Goal: Communication & Community: Share content

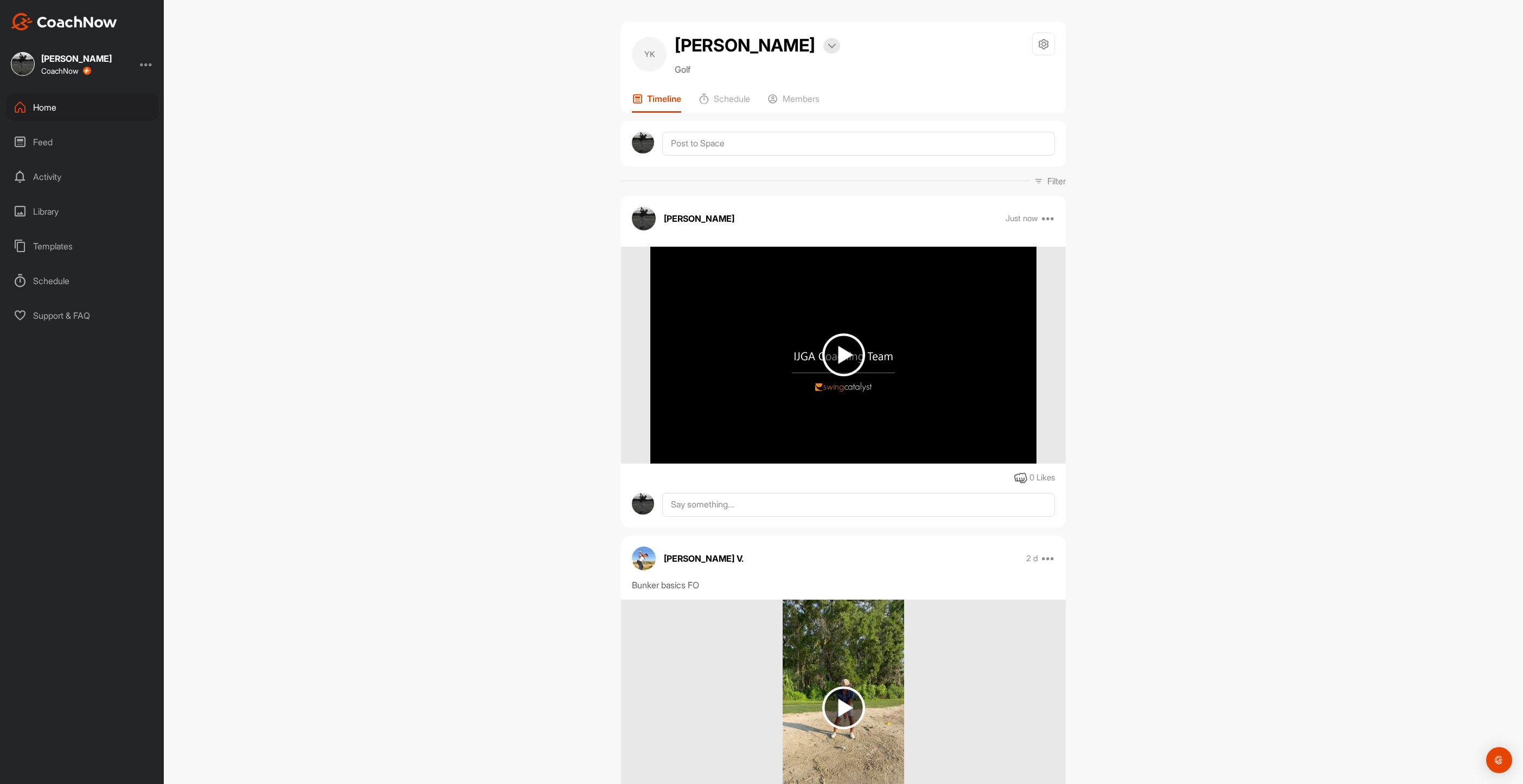
click at [47, 107] on div "Home" at bounding box center [82, 107] width 153 height 27
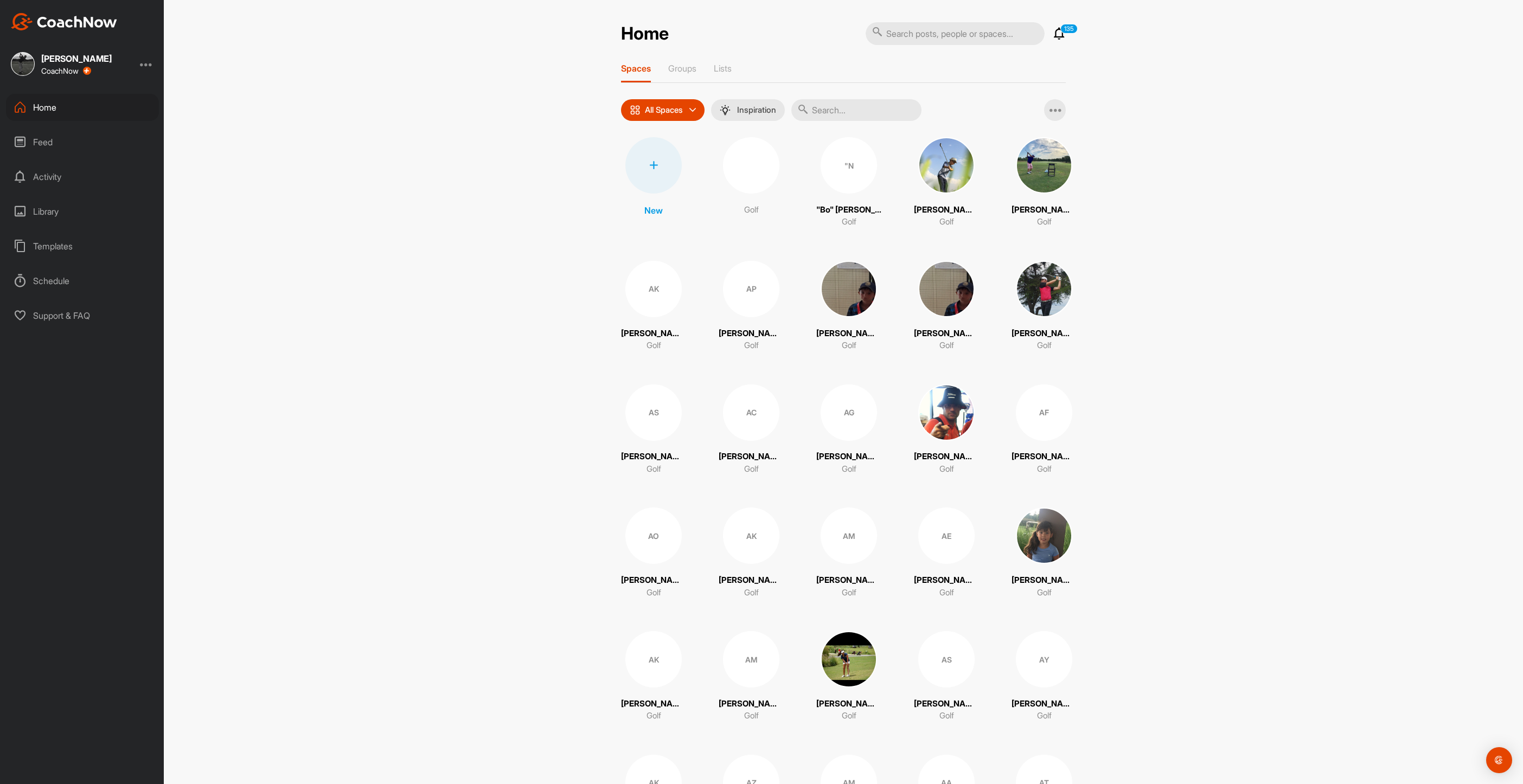
drag, startPoint x: 859, startPoint y: 111, endPoint x: 845, endPoint y: 117, distance: 15.2
click at [848, 116] on input "text" at bounding box center [856, 110] width 130 height 22
type input "oomos"
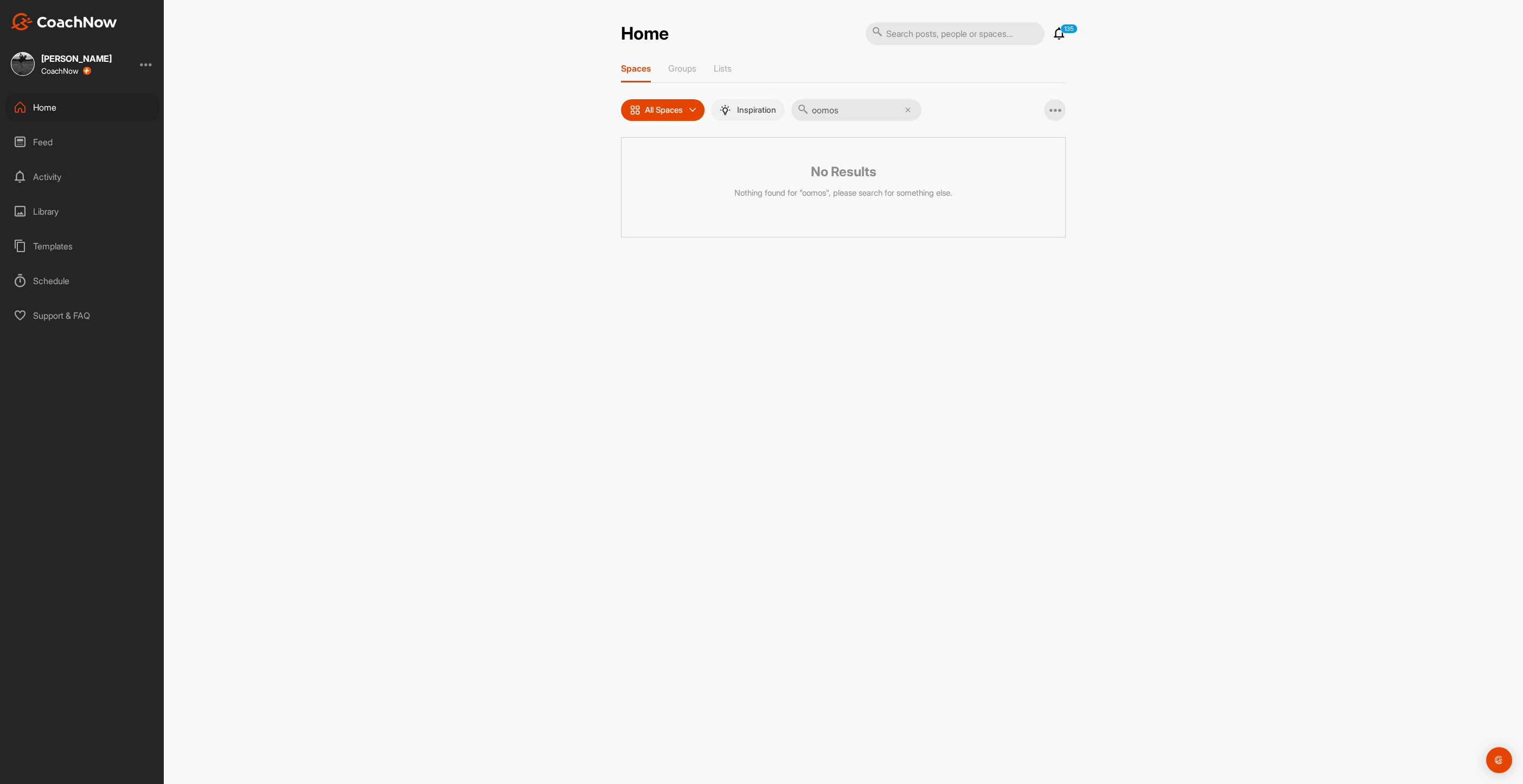
drag, startPoint x: 859, startPoint y: 109, endPoint x: 769, endPoint y: 98, distance: 90.7
click at [769, 99] on div "All Spaces All spaces SMART LISTS Unanswered by me 15 days inactive 15 days act…" at bounding box center [771, 110] width 301 height 22
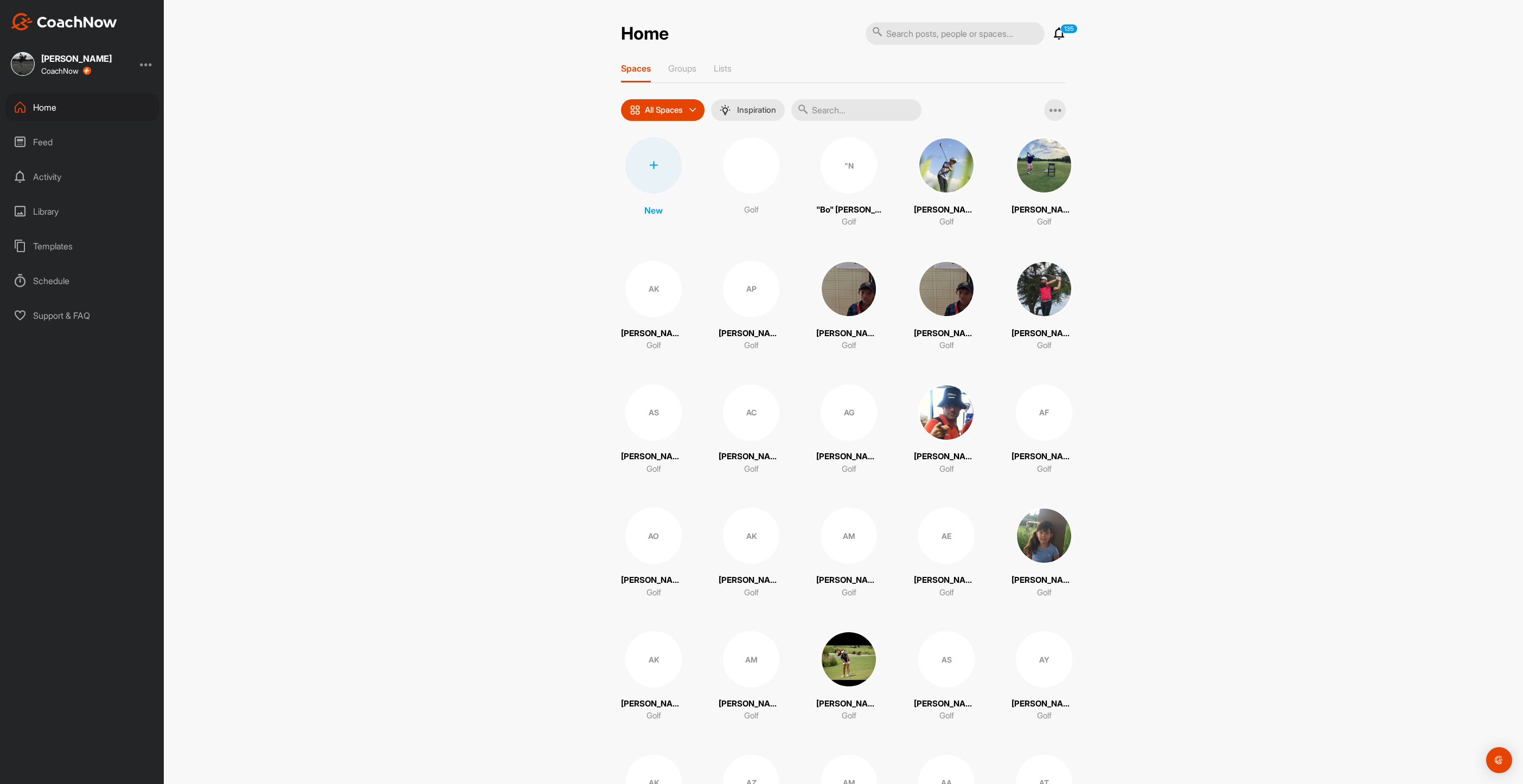
click at [890, 110] on input "text" at bounding box center [856, 110] width 130 height 22
type input "o"
type input "romina"
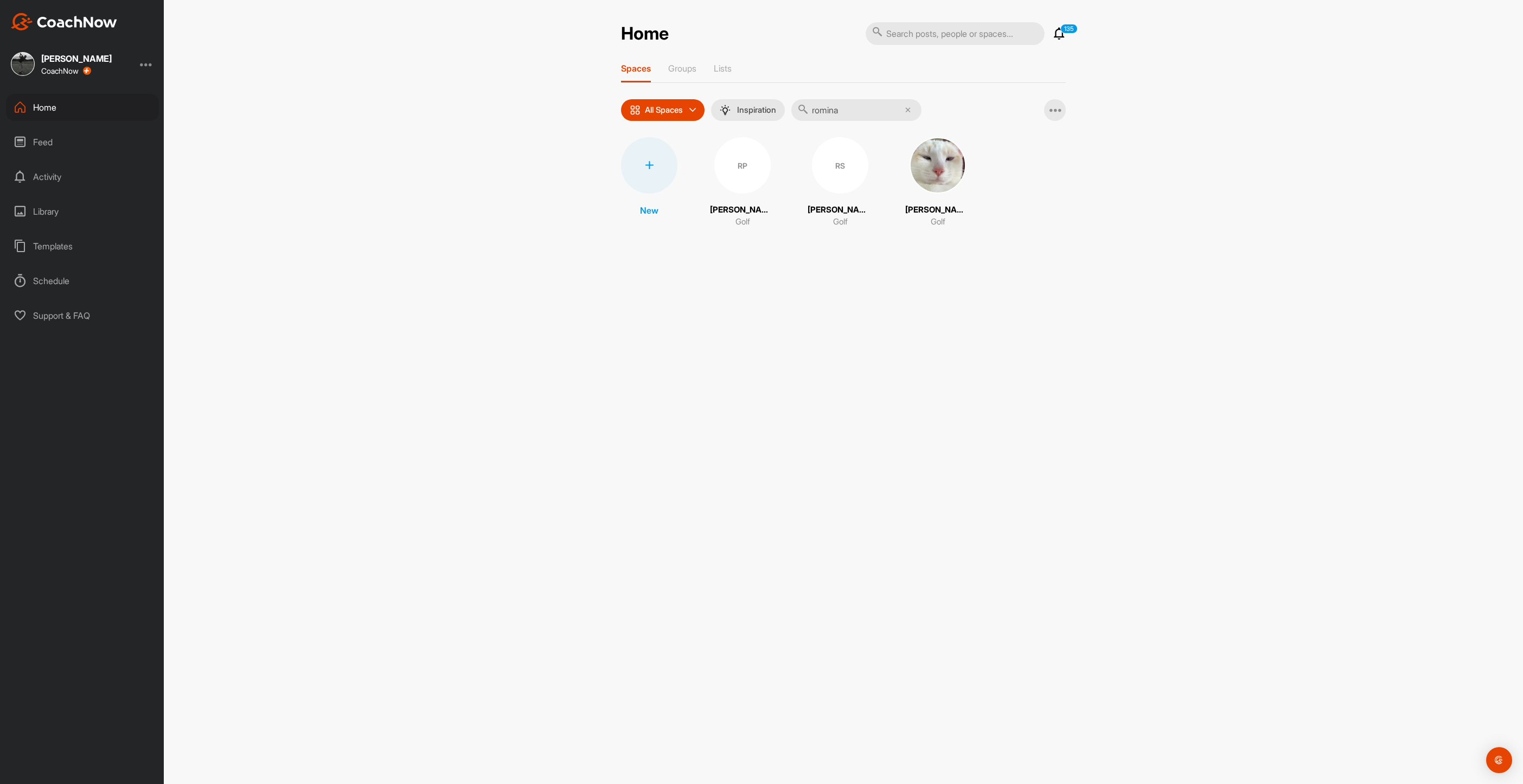
click at [748, 169] on div "RP" at bounding box center [743, 166] width 57 height 57
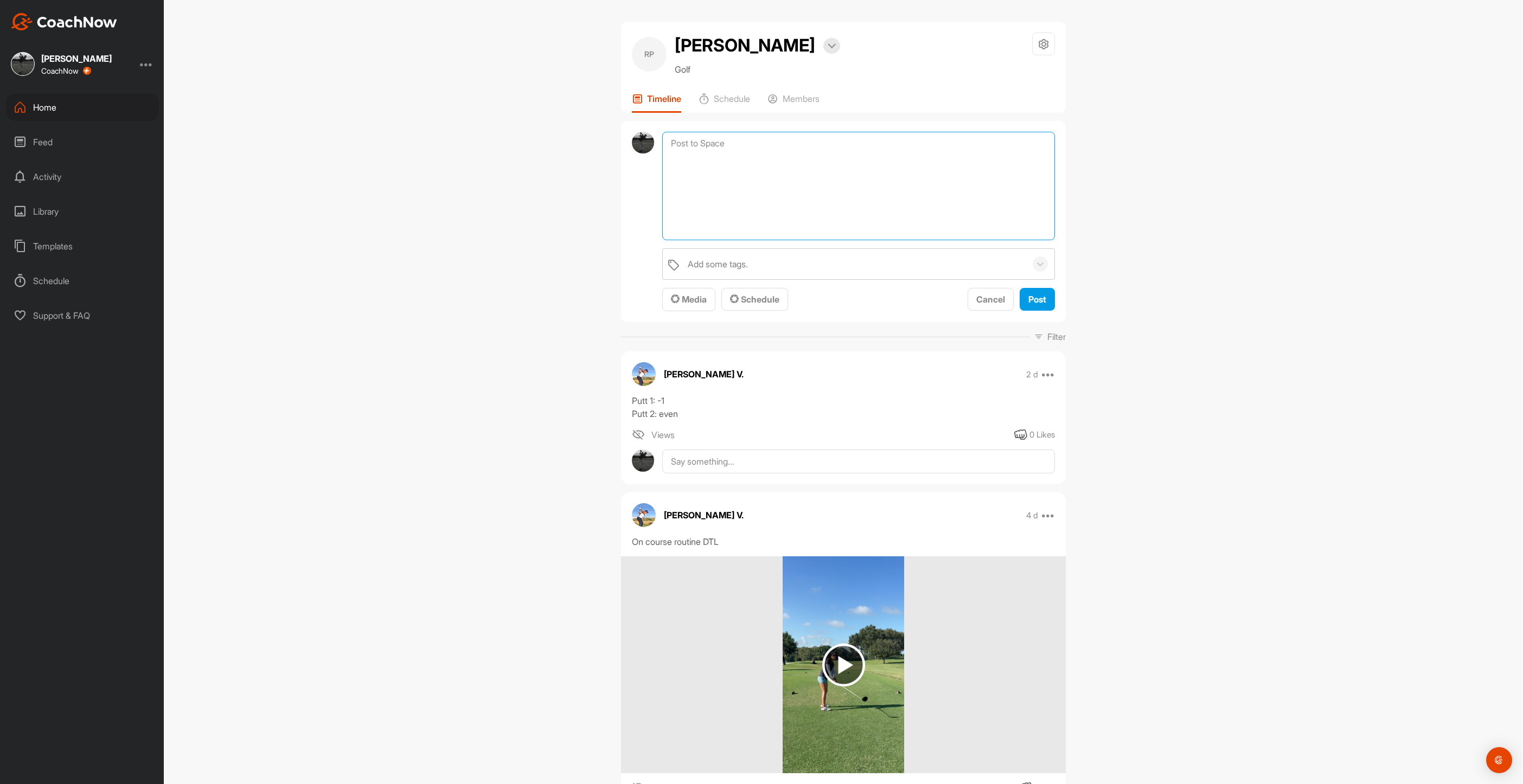
click at [716, 144] on textarea at bounding box center [859, 186] width 393 height 108
click at [699, 293] on button "Media" at bounding box center [689, 300] width 53 height 23
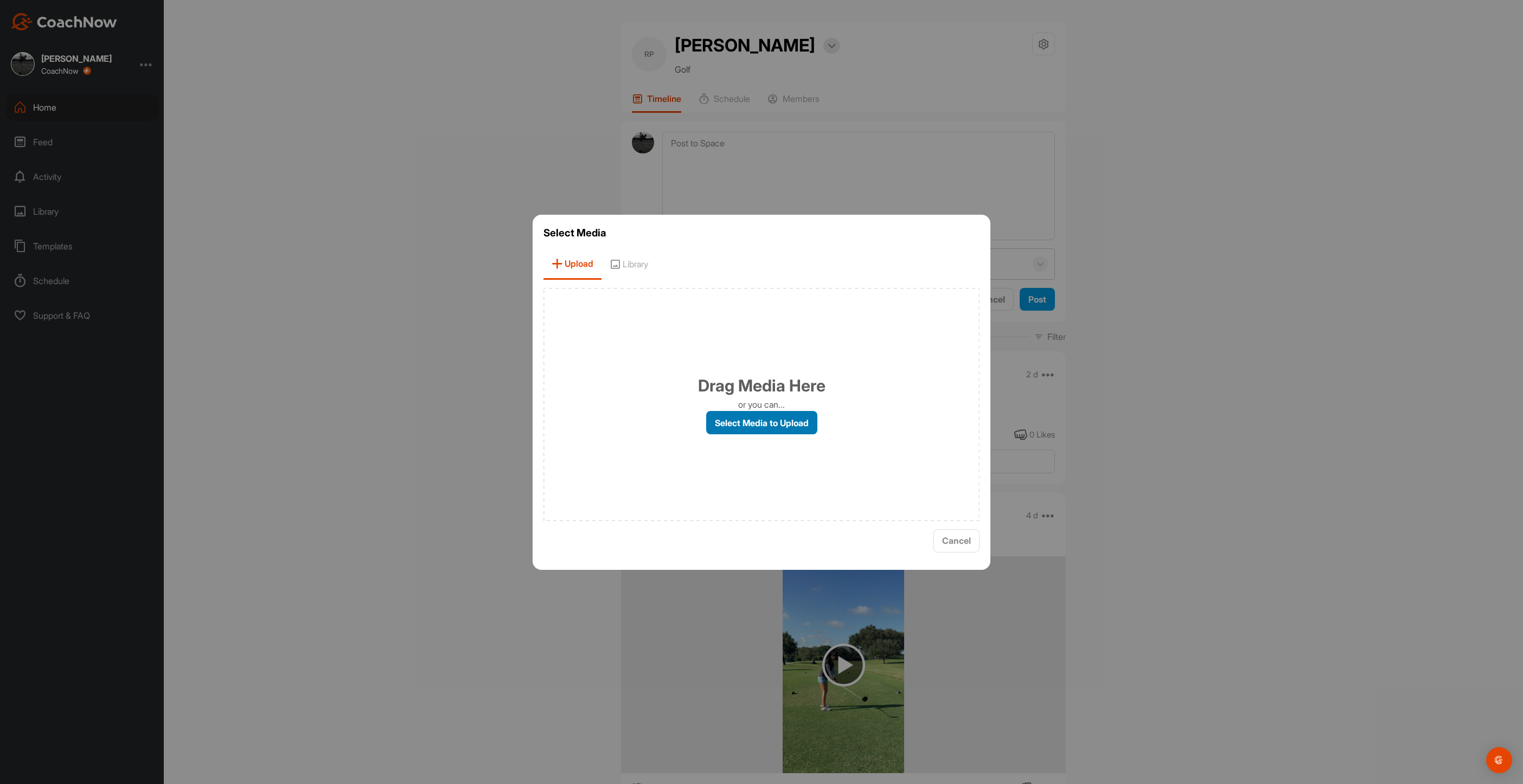
click at [757, 419] on label "Select Media to Upload" at bounding box center [762, 423] width 112 height 23
click at [0, 0] on input "Select Media to Upload" at bounding box center [0, 0] width 0 height 0
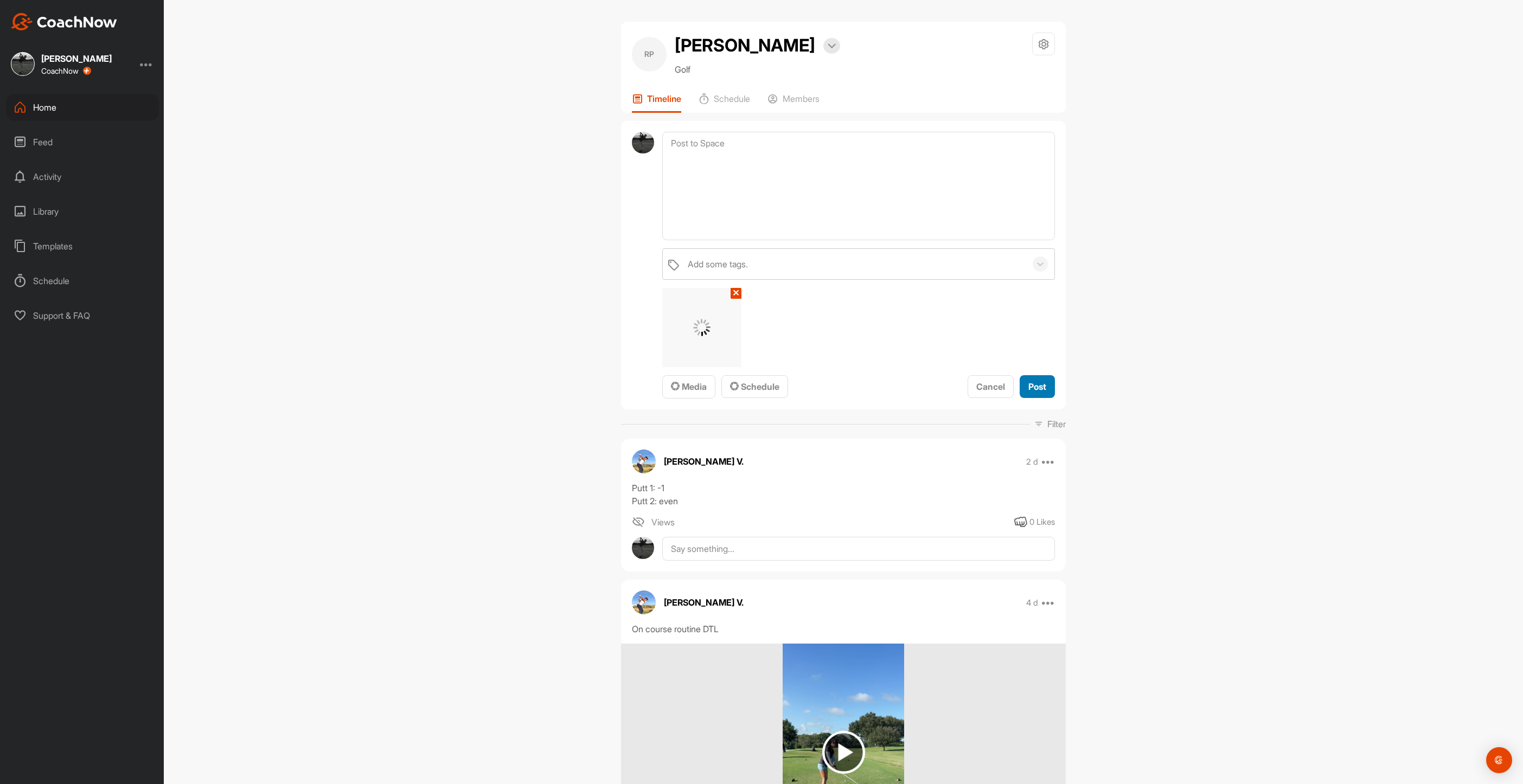
click at [1030, 375] on button "Post" at bounding box center [1038, 387] width 35 height 23
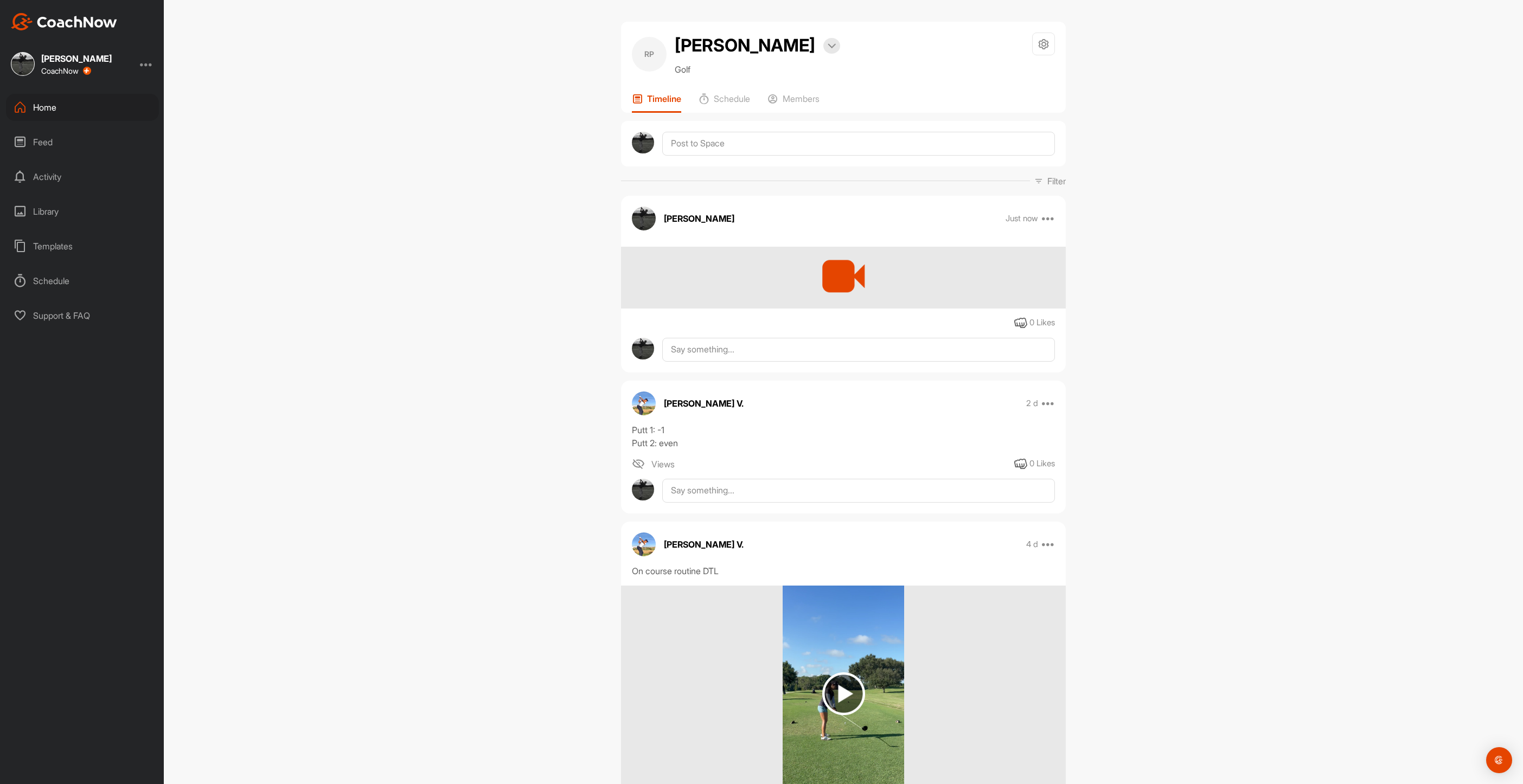
click at [49, 102] on div "Home" at bounding box center [82, 107] width 153 height 27
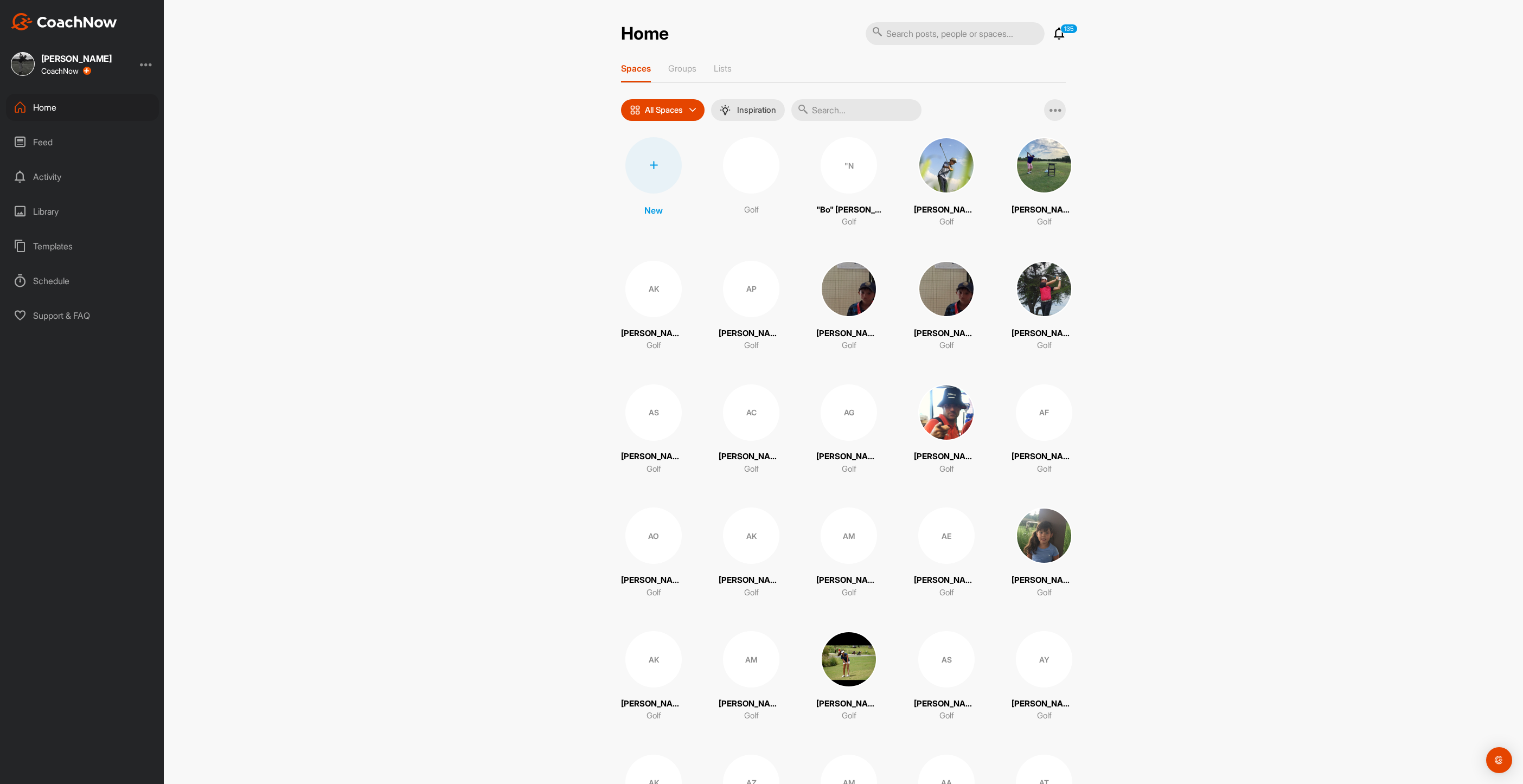
click at [830, 109] on input "text" at bounding box center [856, 110] width 130 height 22
type input "[PERSON_NAME]"
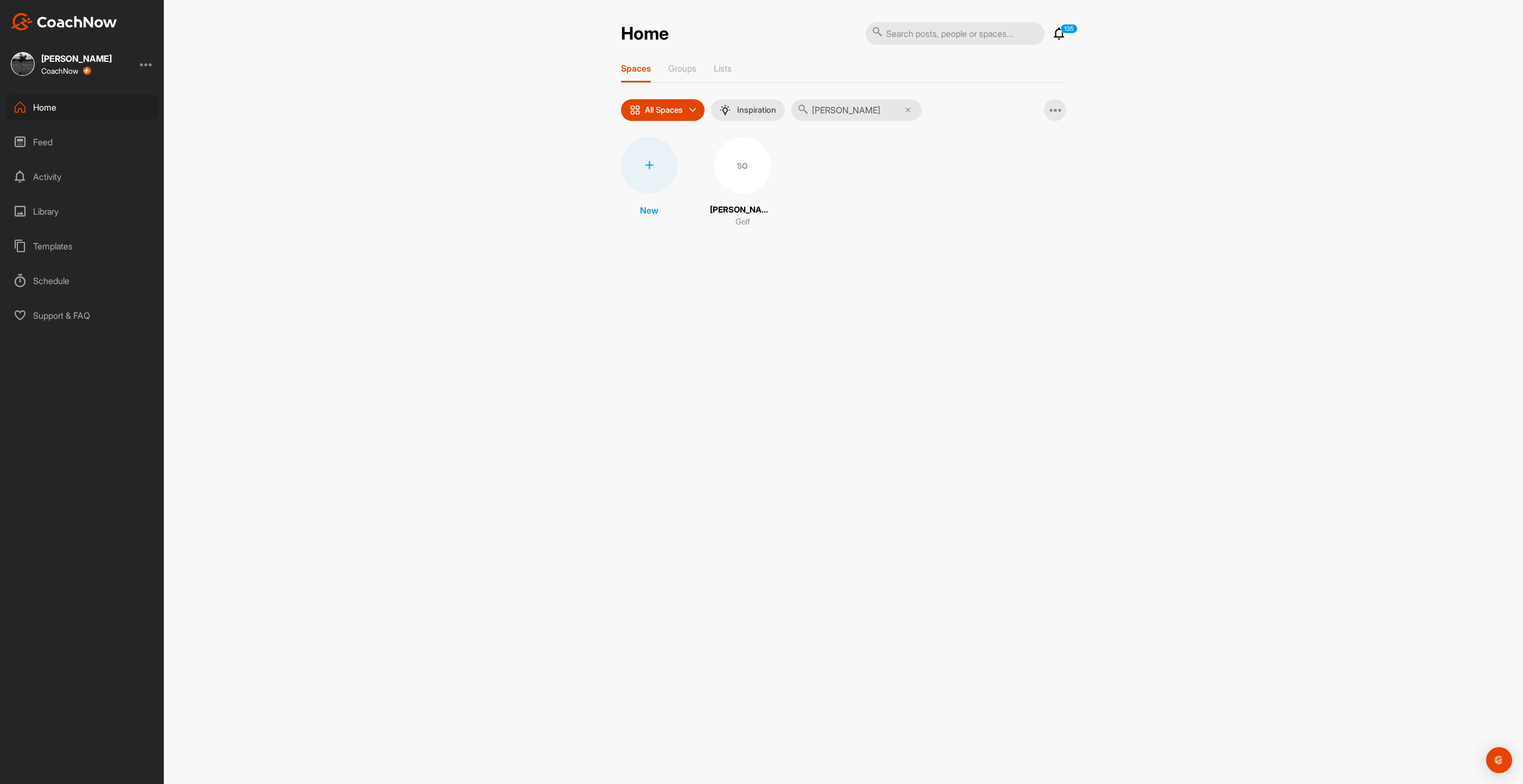
click at [739, 170] on div "SO" at bounding box center [743, 166] width 57 height 57
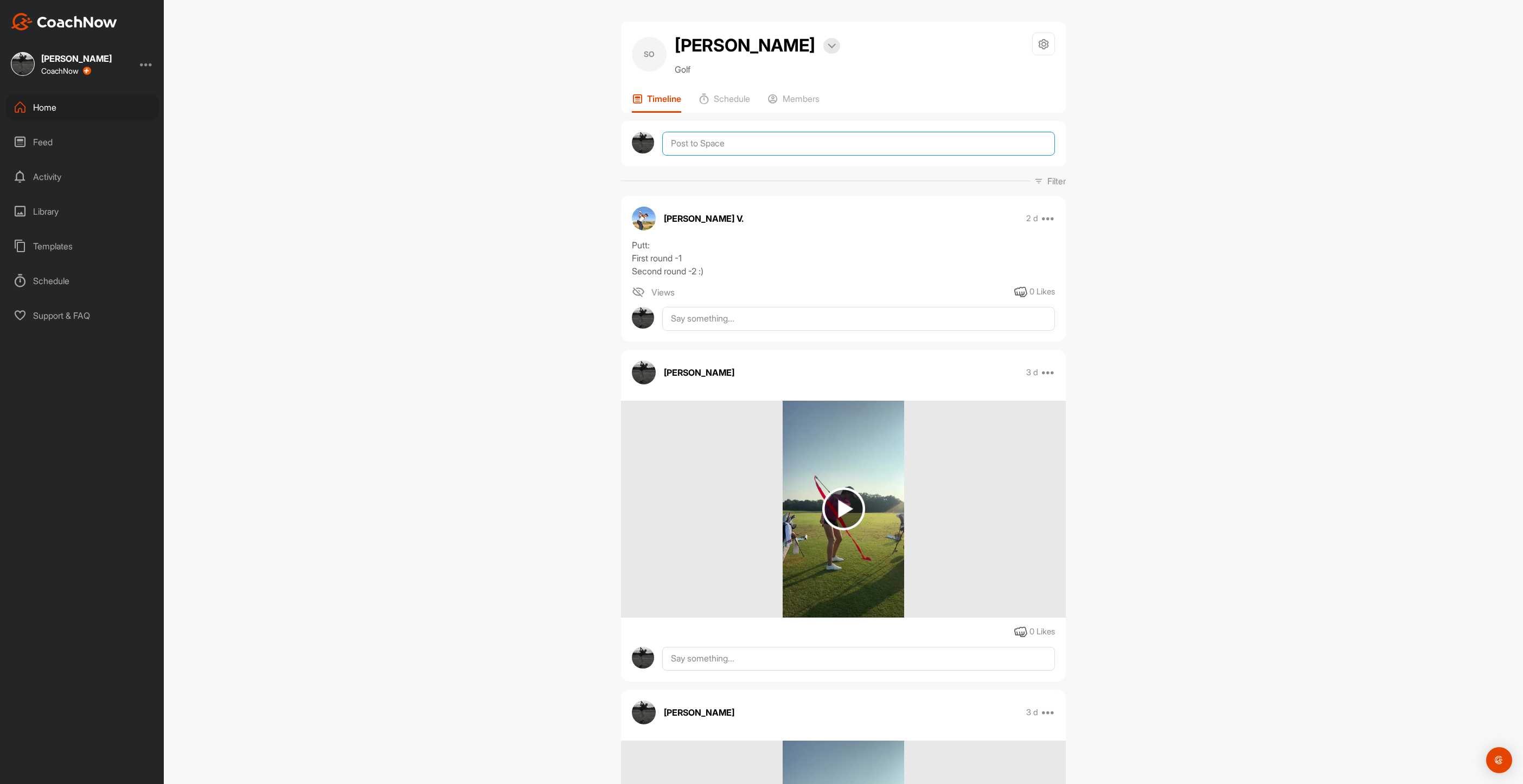
click at [719, 156] on textarea at bounding box center [859, 143] width 393 height 24
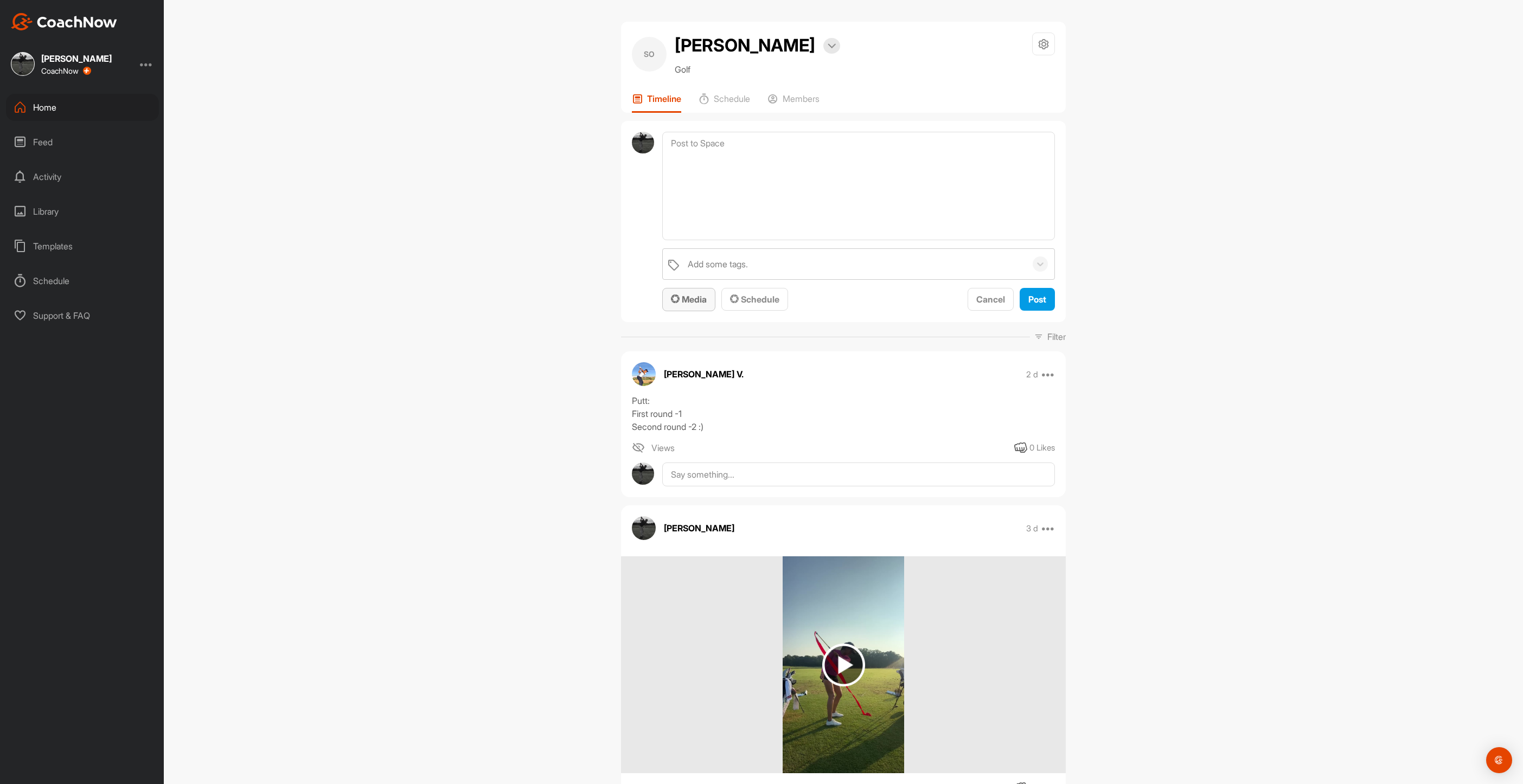
click at [684, 311] on button "Media" at bounding box center [689, 300] width 53 height 23
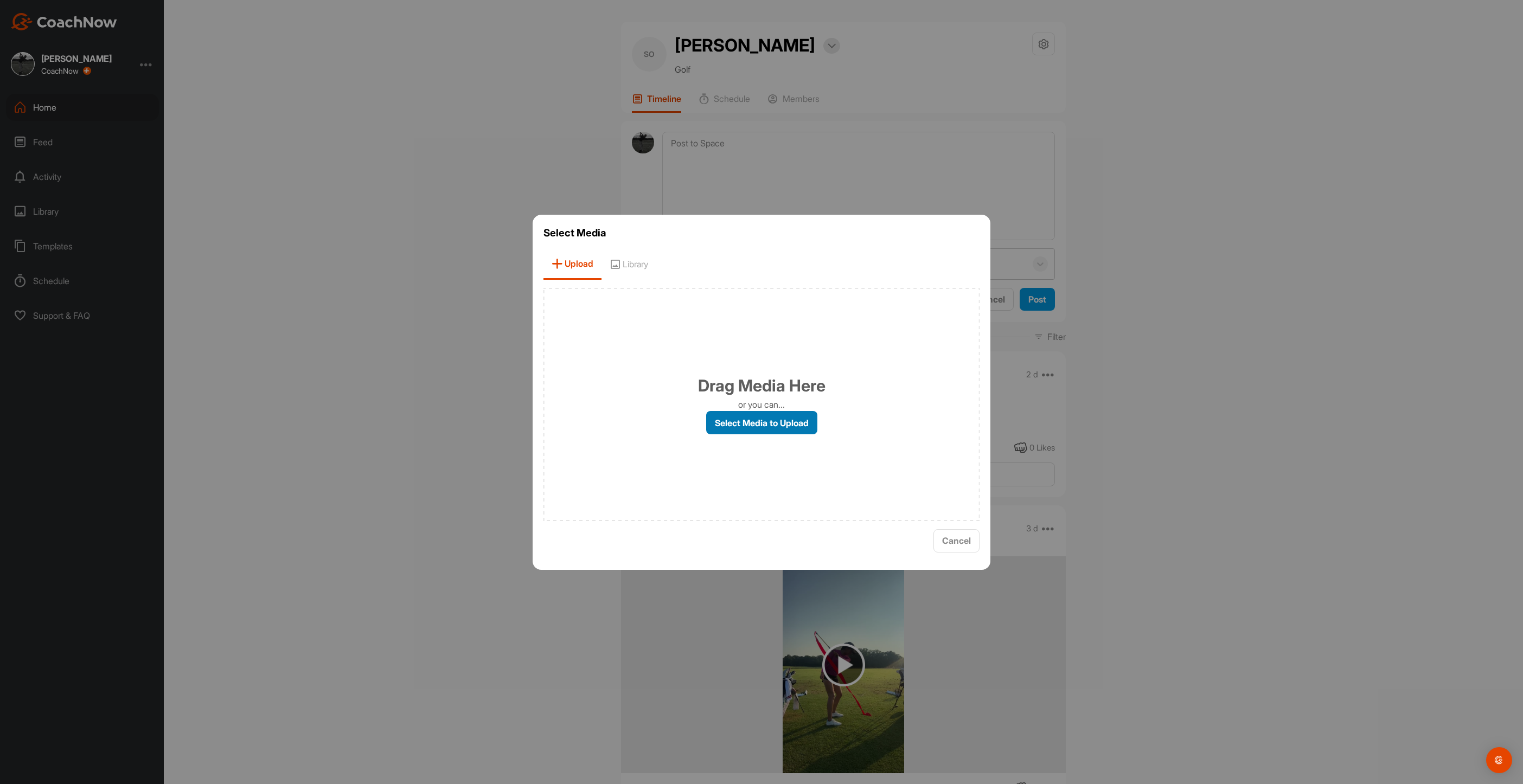
click at [737, 419] on label "Select Media to Upload" at bounding box center [762, 423] width 112 height 23
click at [0, 0] on input "Select Media to Upload" at bounding box center [0, 0] width 0 height 0
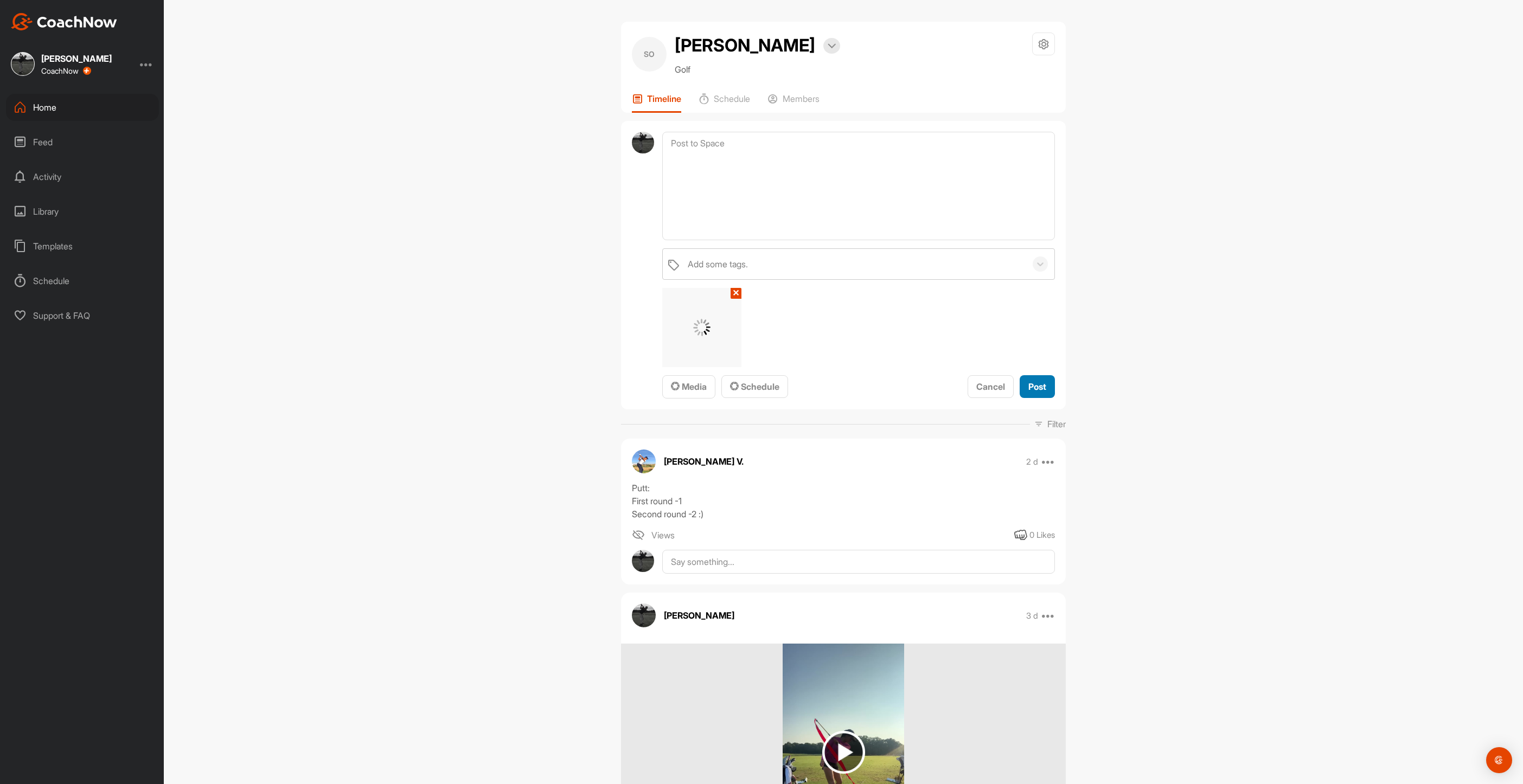
drag, startPoint x: 1039, startPoint y: 414, endPoint x: 734, endPoint y: 317, distance: 320.1
click at [1038, 392] on span "Post" at bounding box center [1037, 386] width 17 height 11
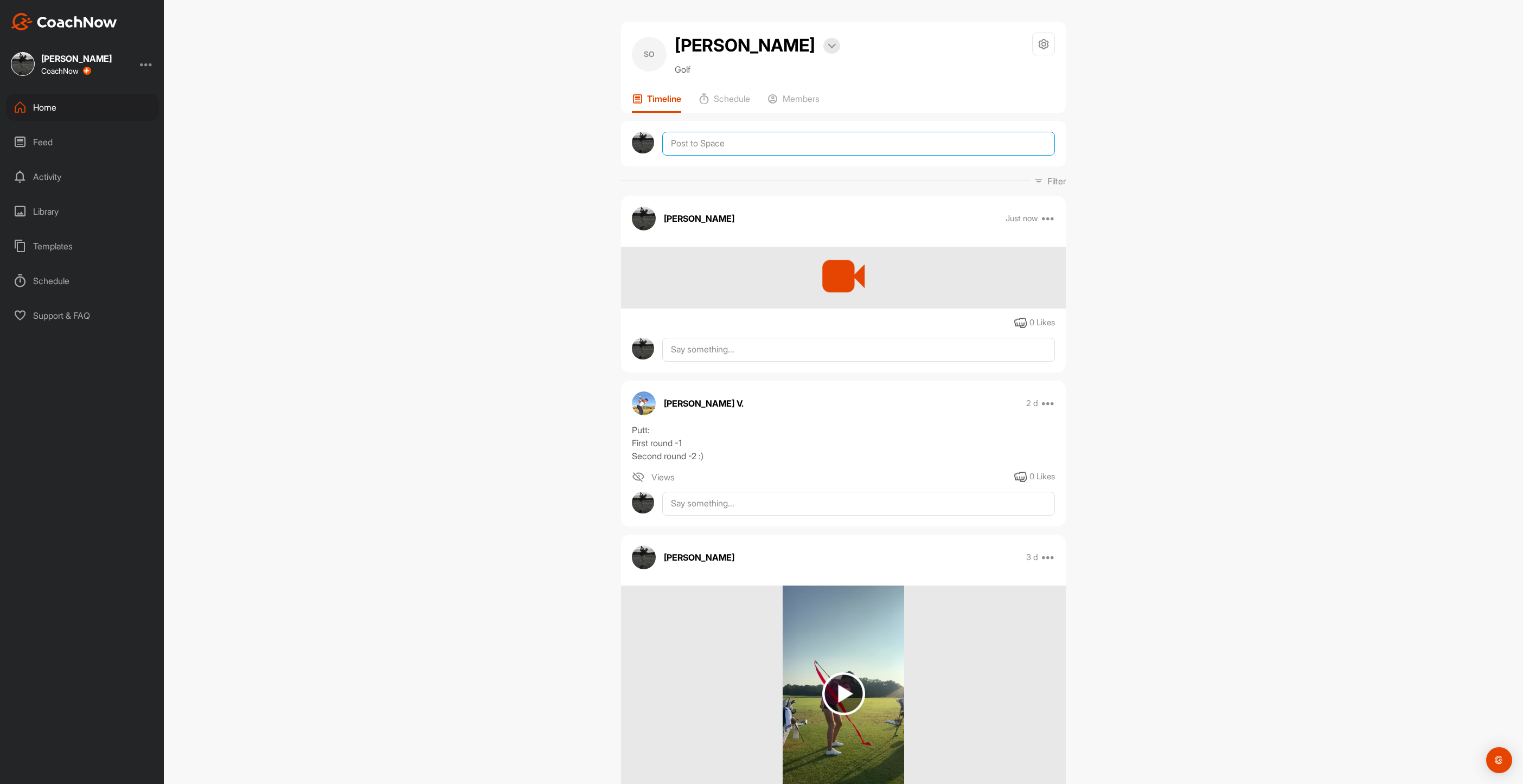
click at [699, 156] on textarea at bounding box center [859, 143] width 393 height 24
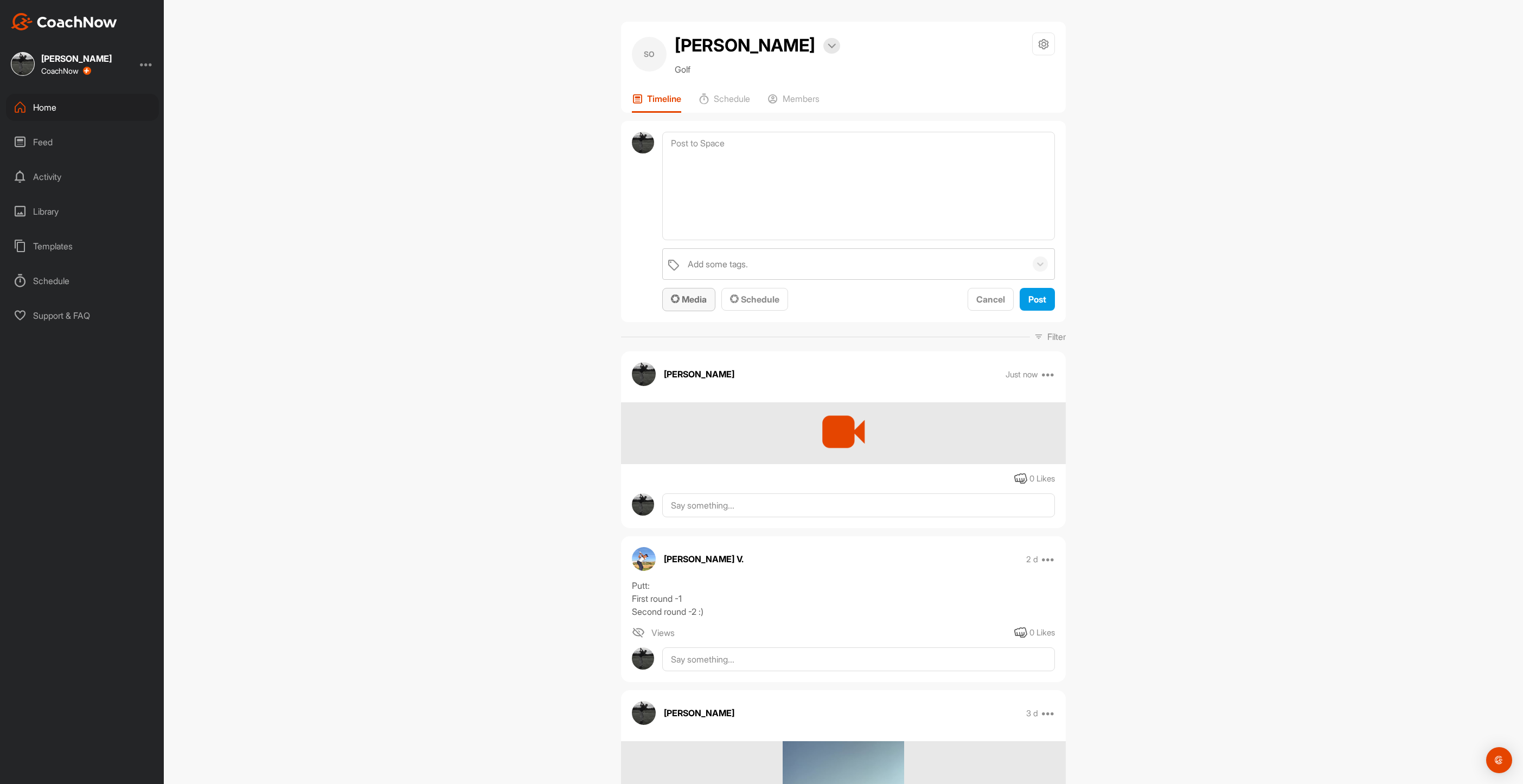
click at [695, 305] on span "Media" at bounding box center [689, 299] width 36 height 11
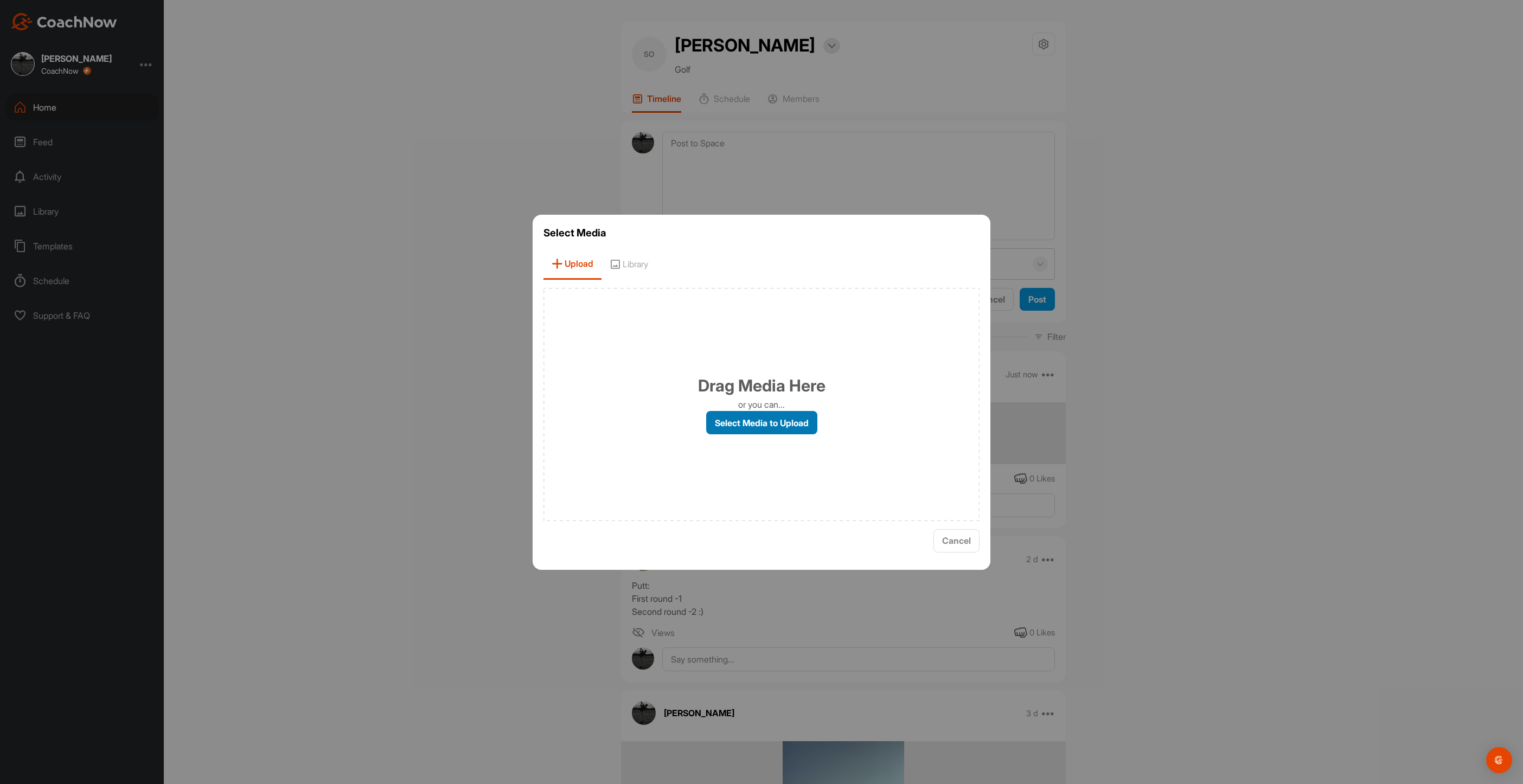
click at [754, 415] on label "Select Media to Upload" at bounding box center [762, 423] width 112 height 23
click at [0, 0] on input "Select Media to Upload" at bounding box center [0, 0] width 0 height 0
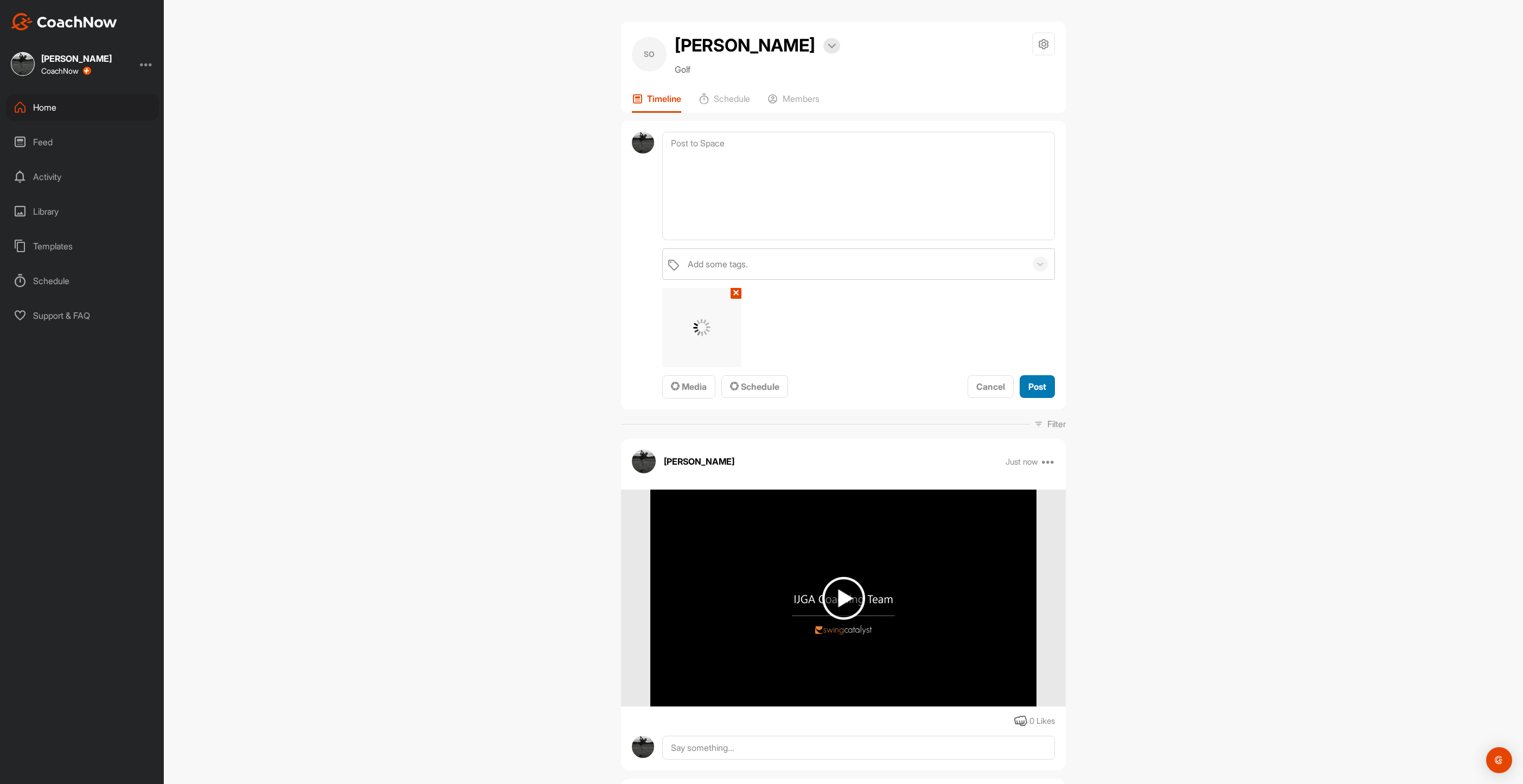
click at [1033, 392] on span "Post" at bounding box center [1037, 386] width 17 height 11
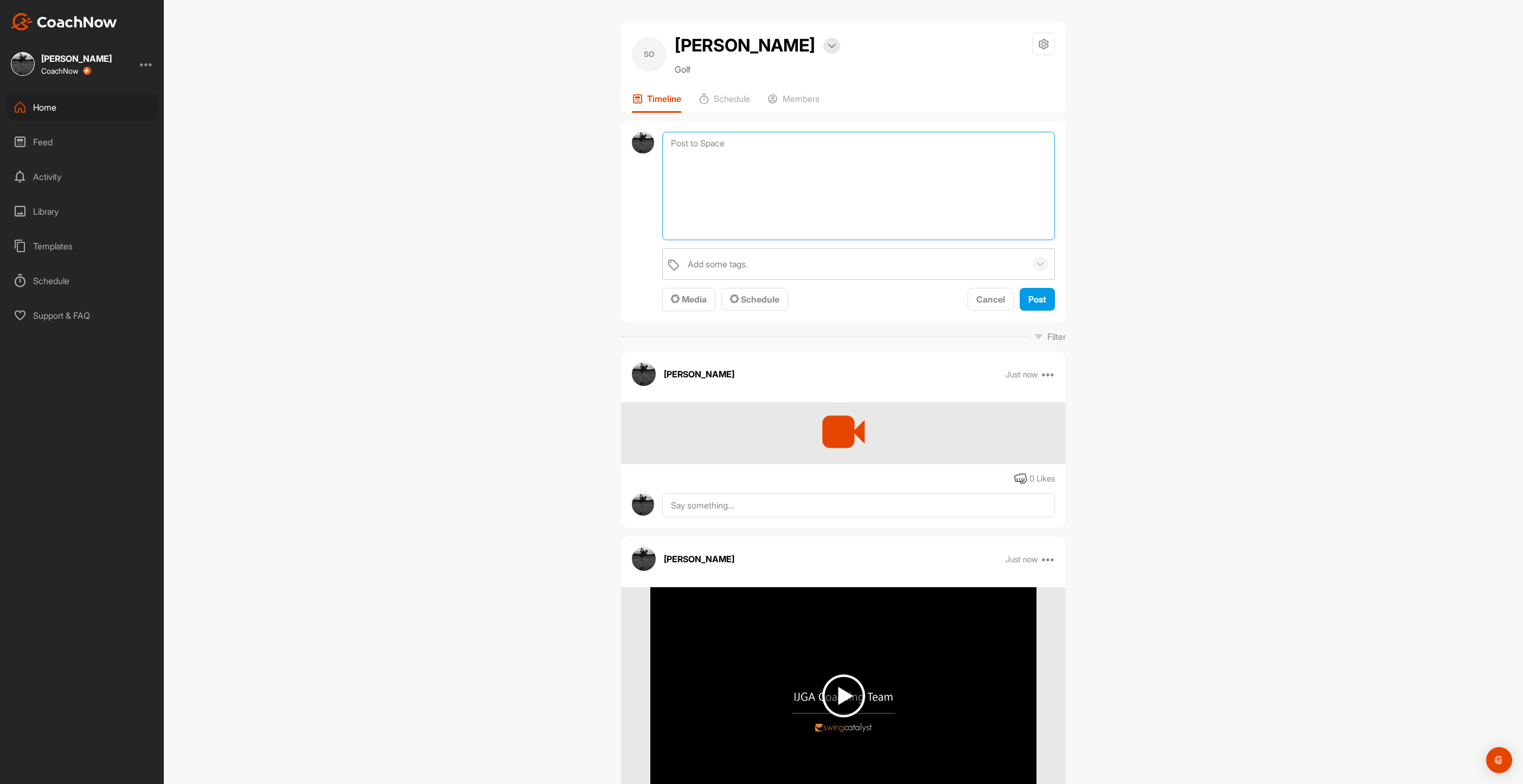
click at [709, 170] on textarea at bounding box center [859, 186] width 393 height 108
click at [706, 311] on button "Media" at bounding box center [689, 300] width 53 height 23
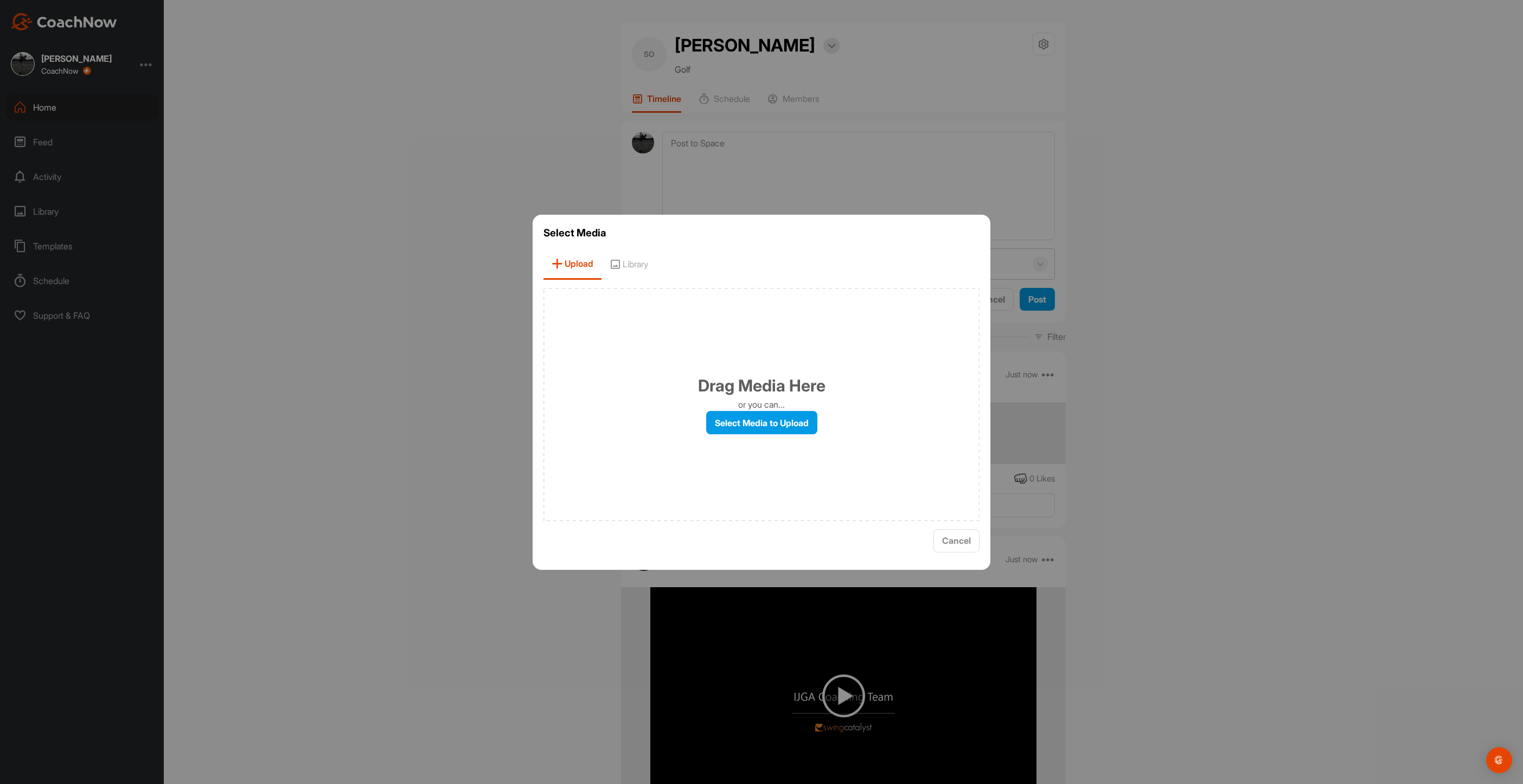
click at [724, 409] on div "Drag Media Here or you can... Select Media to Upload" at bounding box center [762, 404] width 436 height 233
click at [726, 421] on label "Select Media to Upload" at bounding box center [762, 423] width 112 height 23
click at [0, 0] on input "Select Media to Upload" at bounding box center [0, 0] width 0 height 0
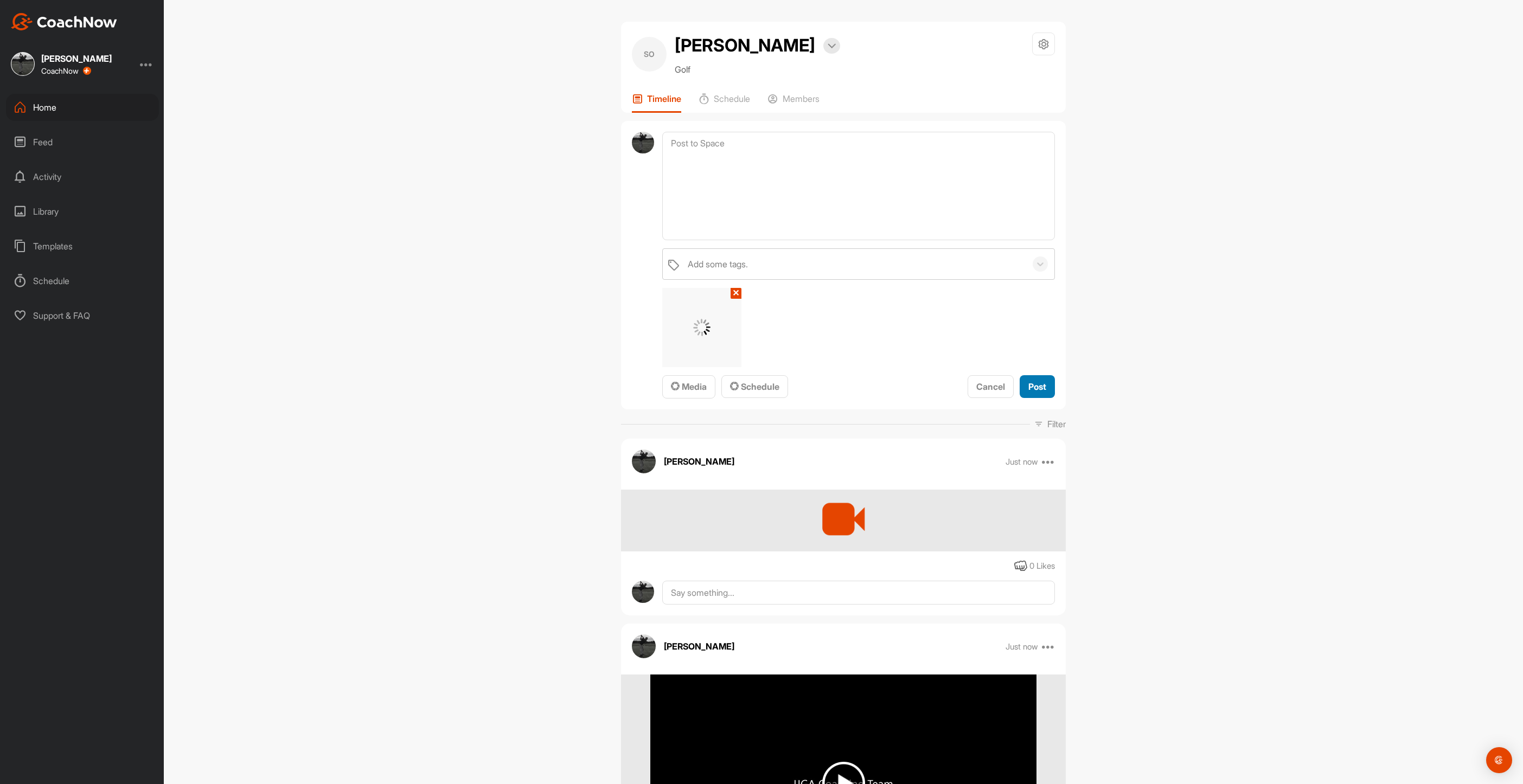
click at [1028, 392] on span "Post" at bounding box center [1037, 386] width 17 height 11
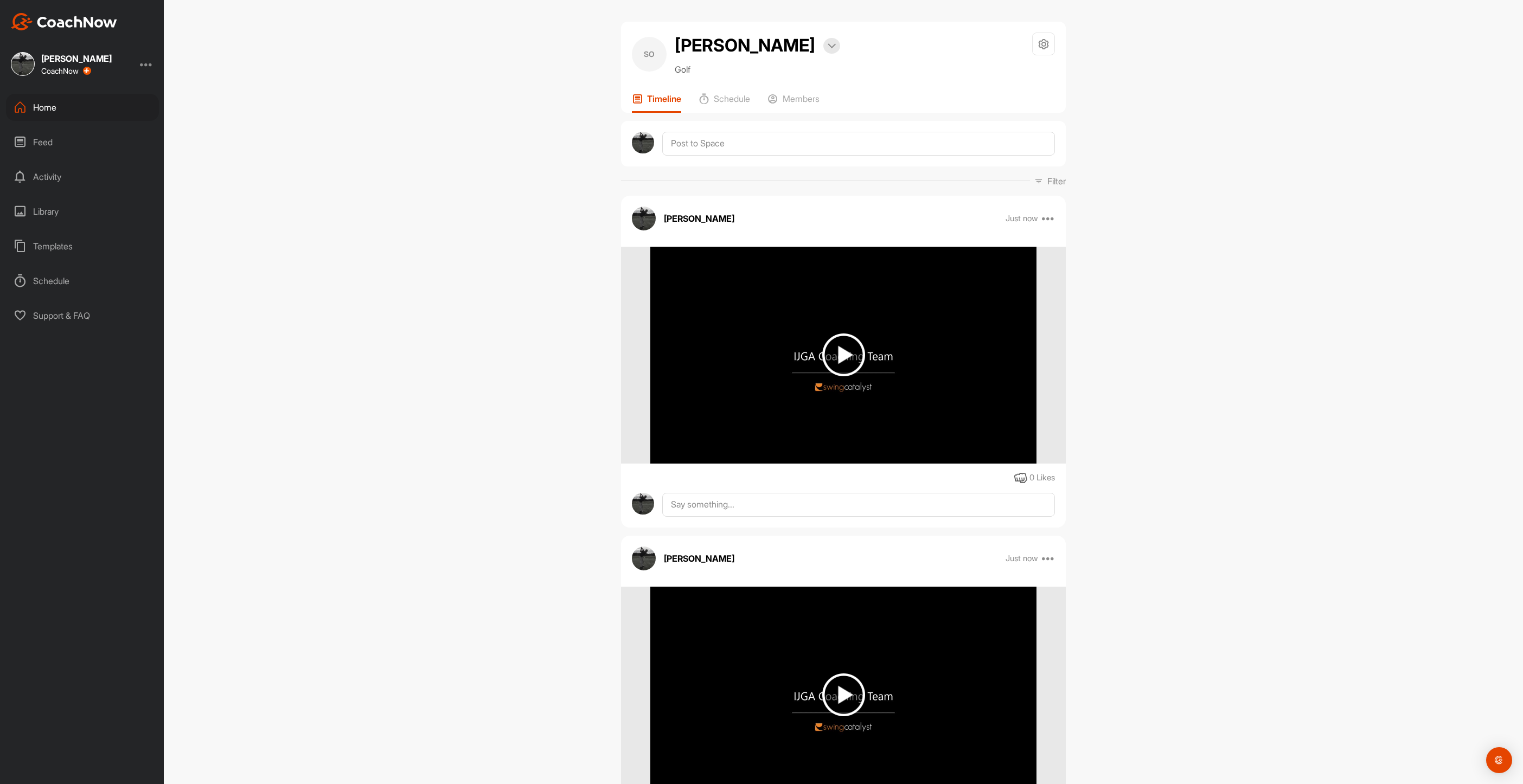
click at [46, 102] on div "Home" at bounding box center [82, 107] width 153 height 27
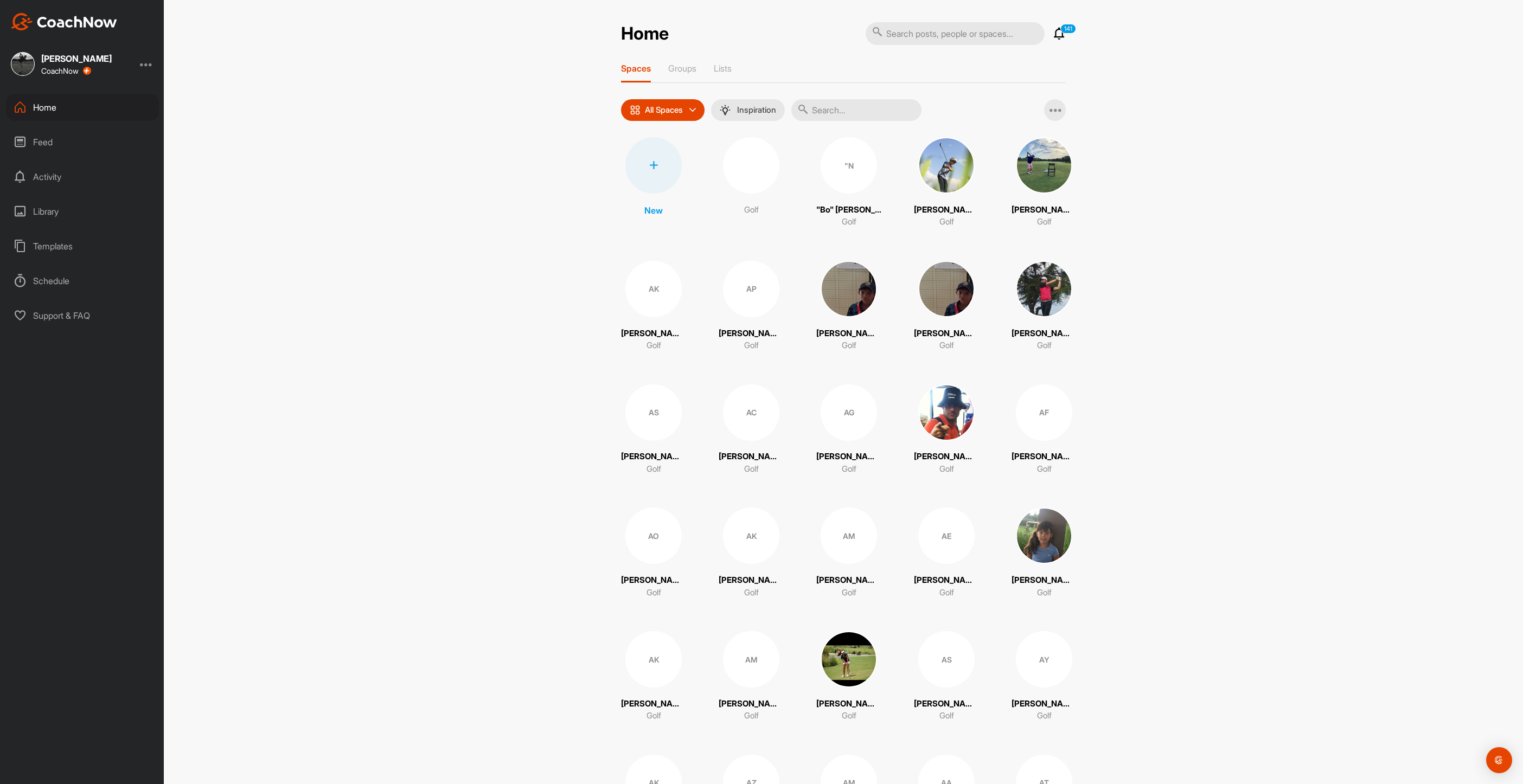
click at [853, 109] on input "text" at bounding box center [856, 110] width 130 height 22
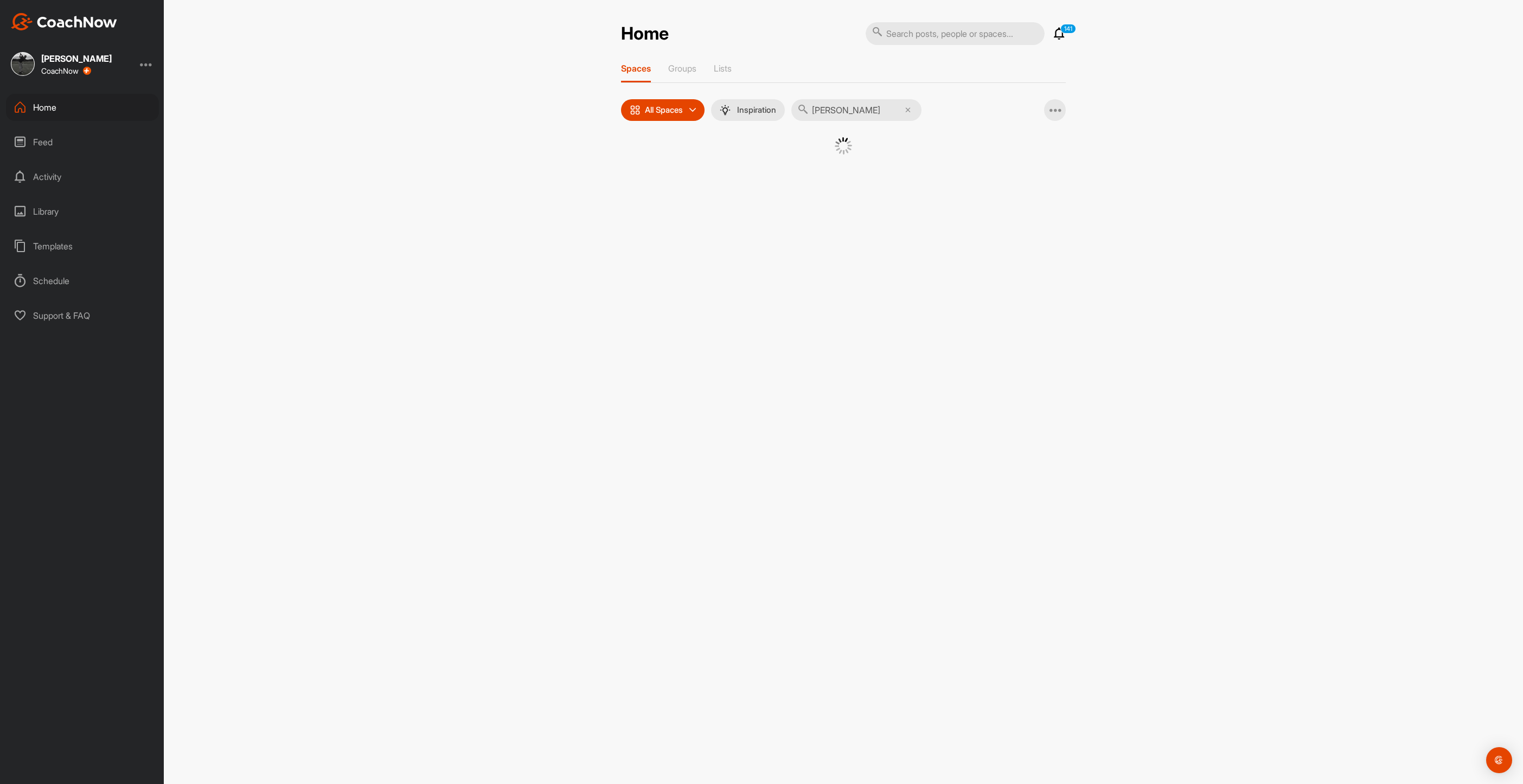
type input "[PERSON_NAME]"
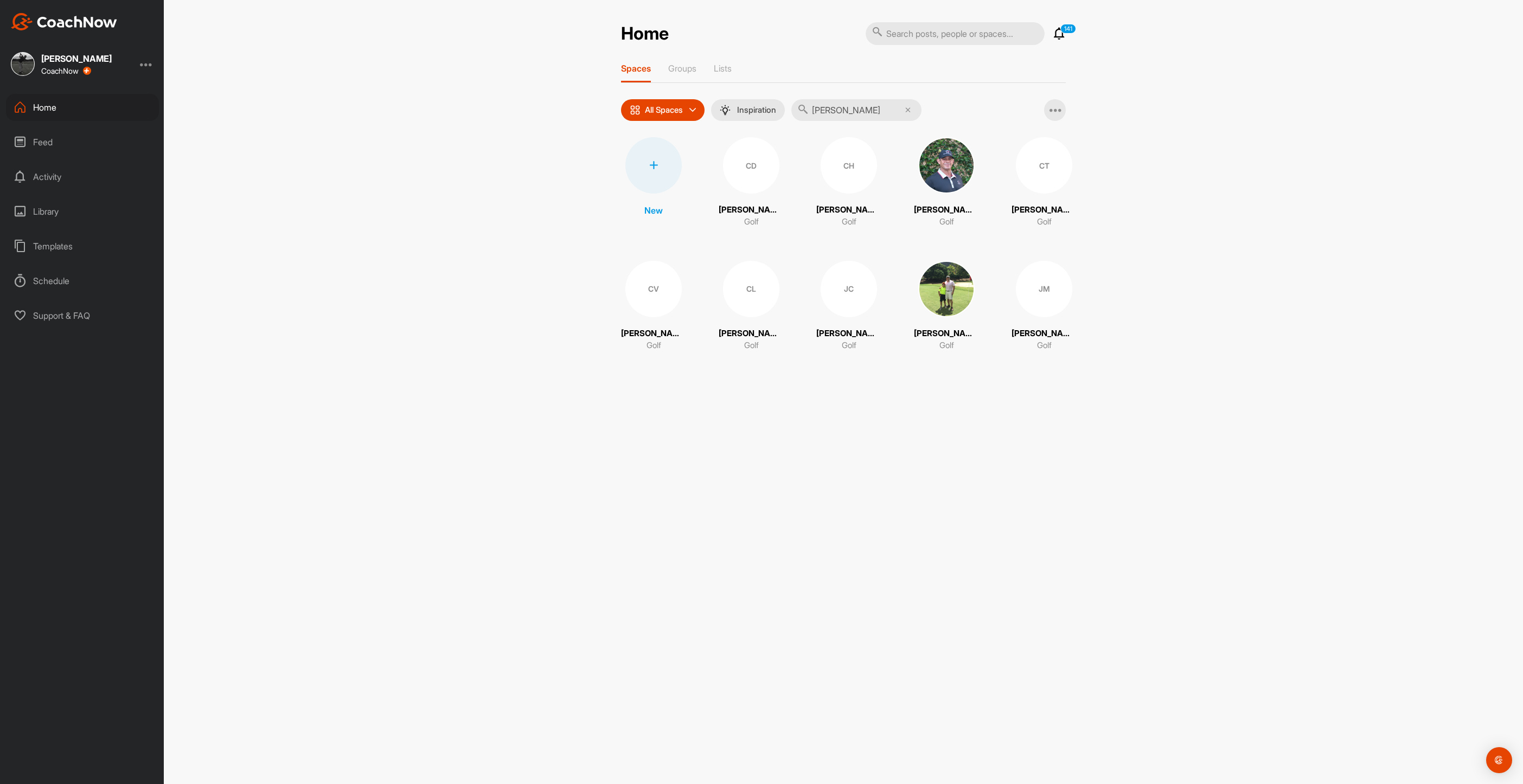
click at [850, 168] on div "CH" at bounding box center [849, 166] width 57 height 57
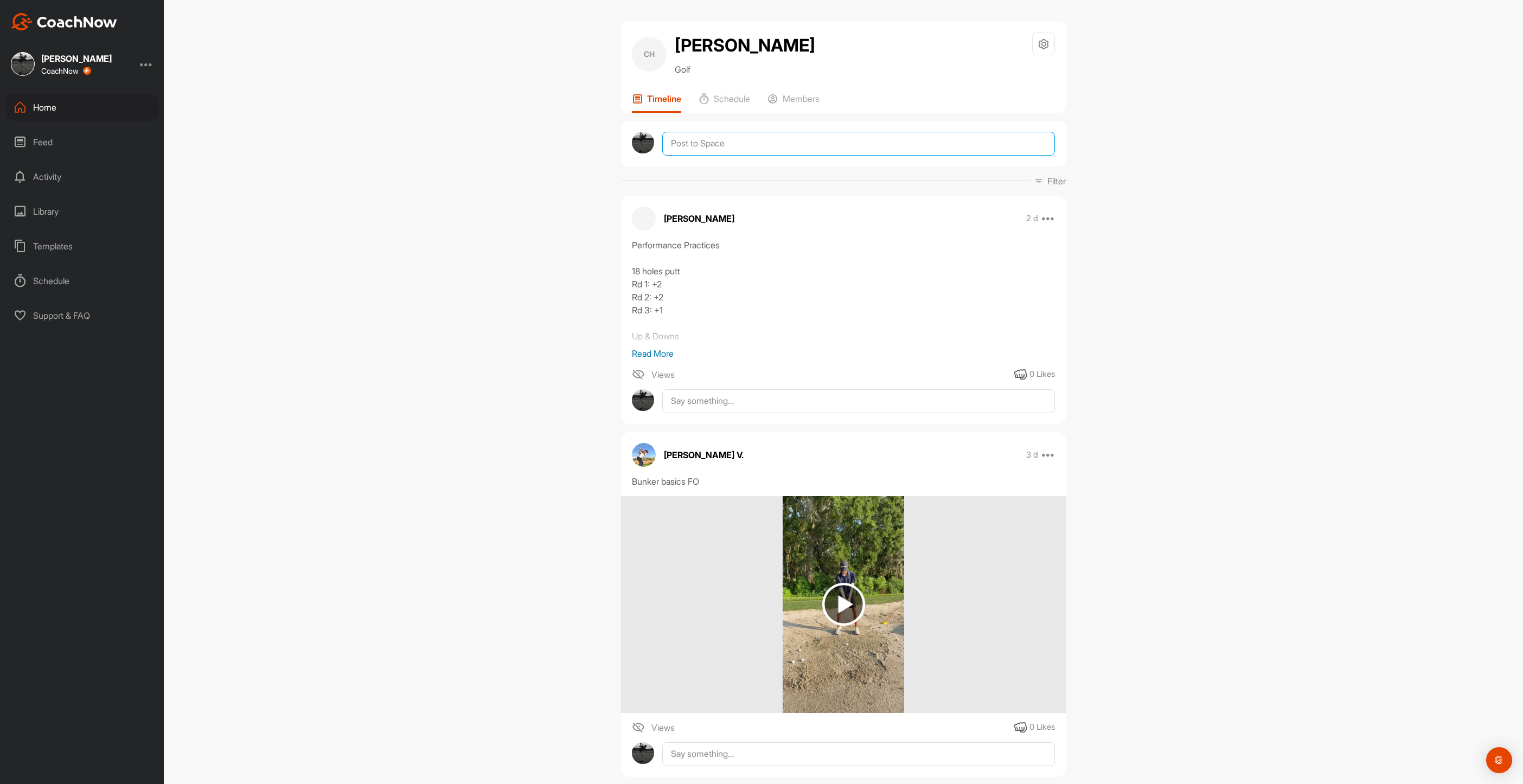
click at [692, 146] on textarea at bounding box center [859, 143] width 393 height 24
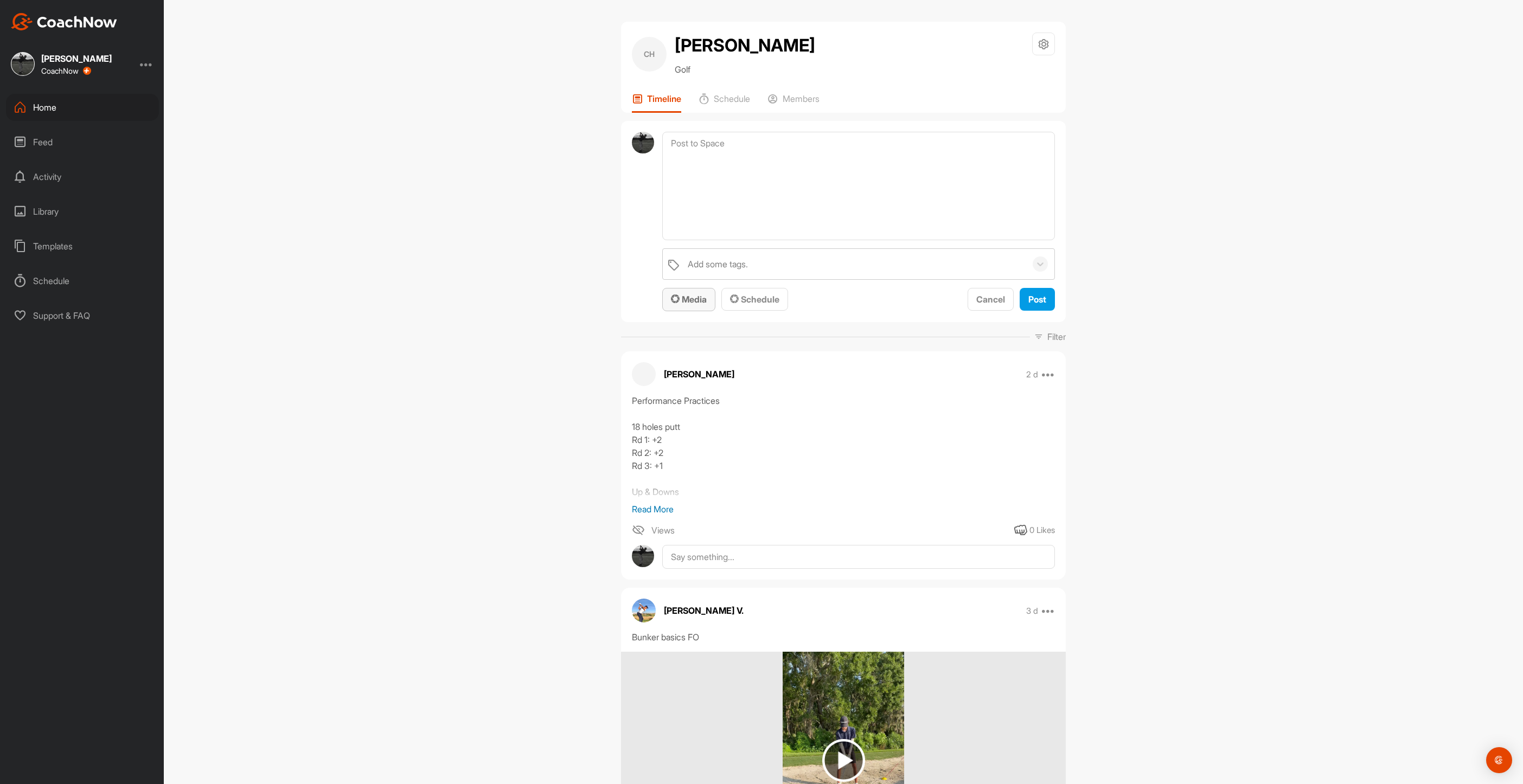
click at [698, 300] on span "Media" at bounding box center [689, 299] width 36 height 11
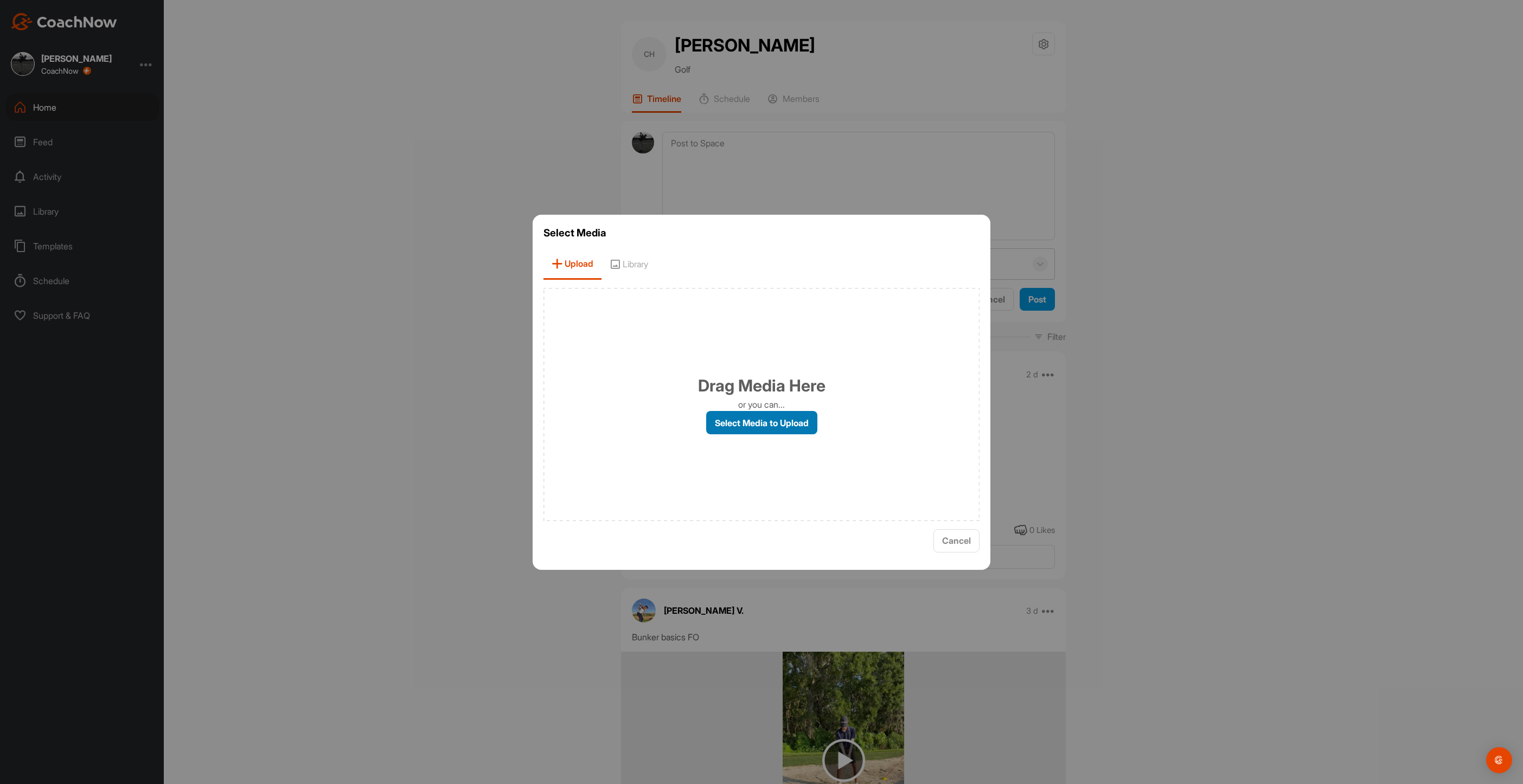
click at [791, 416] on label "Select Media to Upload" at bounding box center [762, 423] width 112 height 23
click at [0, 0] on input "Select Media to Upload" at bounding box center [0, 0] width 0 height 0
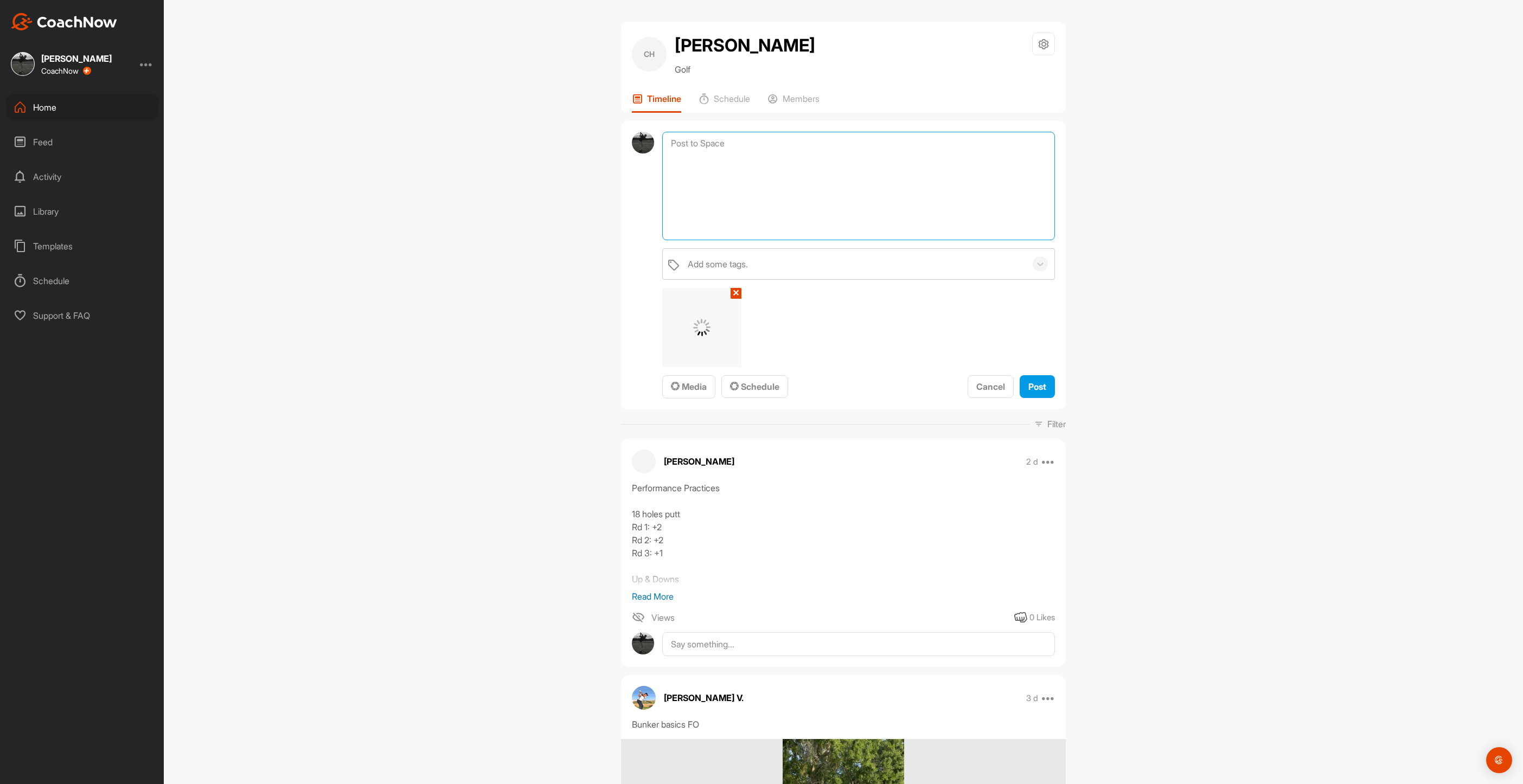
click at [713, 144] on textarea at bounding box center [859, 186] width 393 height 108
click at [1037, 391] on span "Post" at bounding box center [1037, 386] width 17 height 11
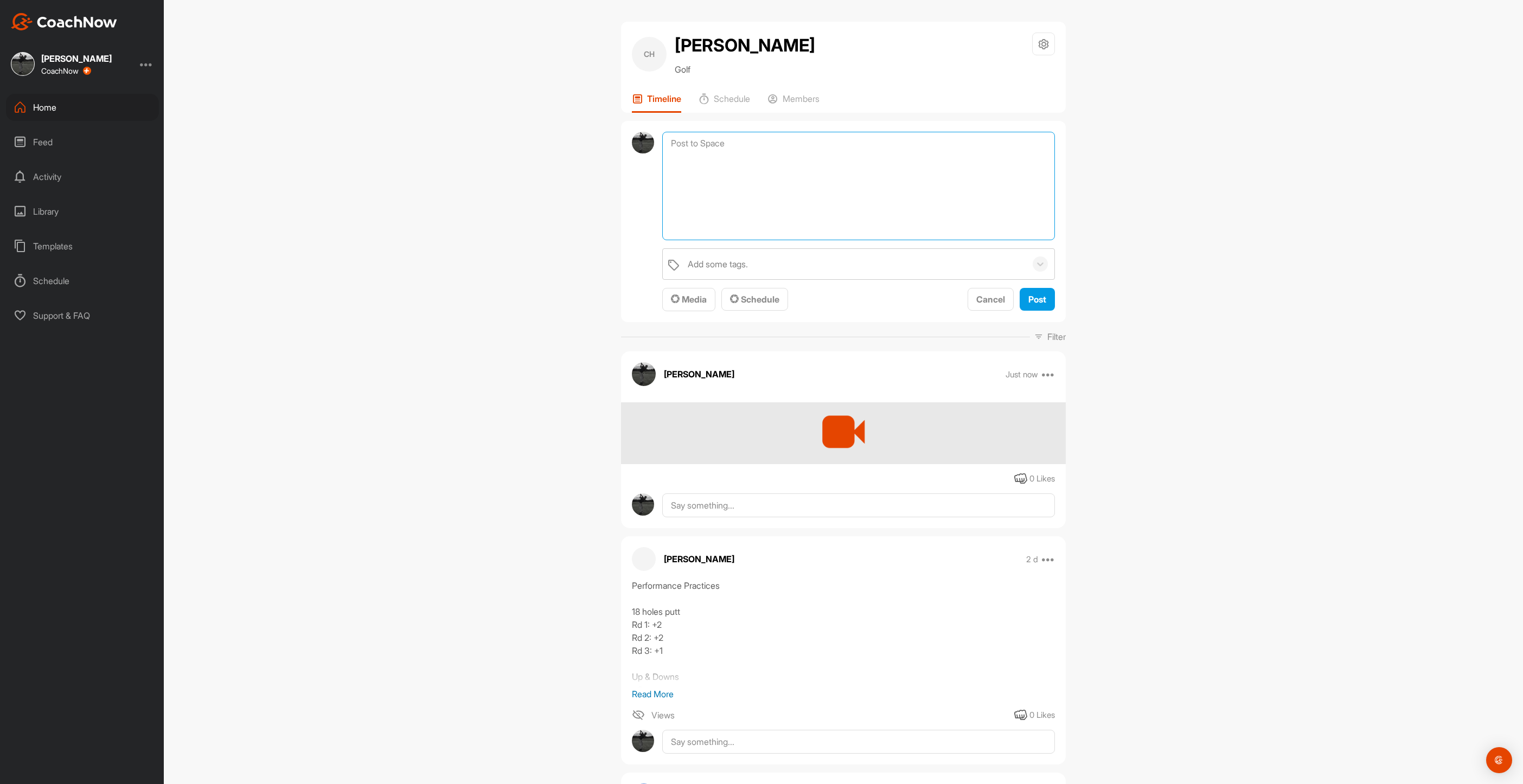
drag, startPoint x: 695, startPoint y: 146, endPoint x: 689, endPoint y: 232, distance: 86.2
click at [695, 147] on textarea at bounding box center [859, 186] width 393 height 108
click at [692, 298] on span "Media" at bounding box center [689, 299] width 36 height 11
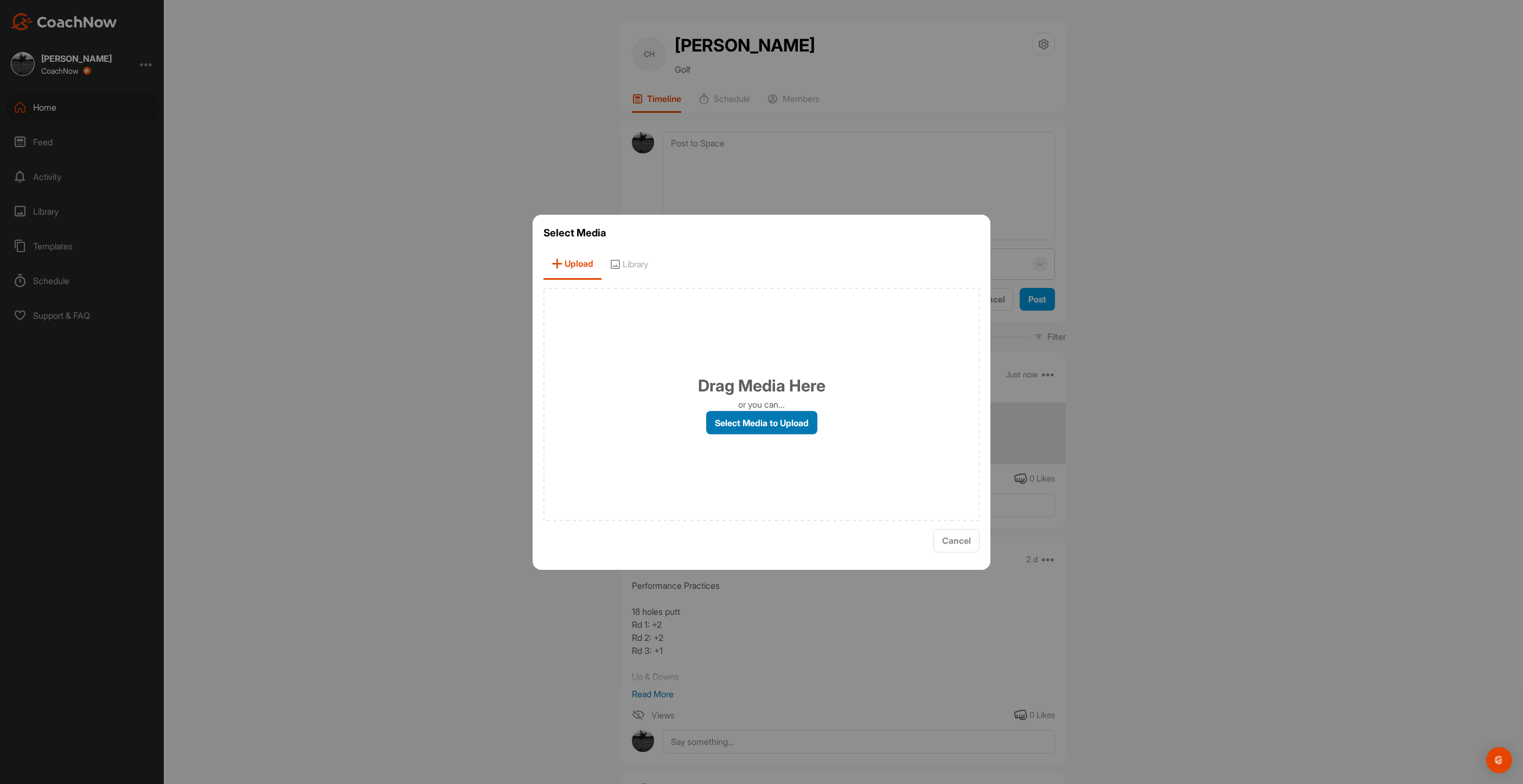
click at [749, 413] on label "Select Media to Upload" at bounding box center [762, 423] width 112 height 23
click at [0, 0] on input "Select Media to Upload" at bounding box center [0, 0] width 0 height 0
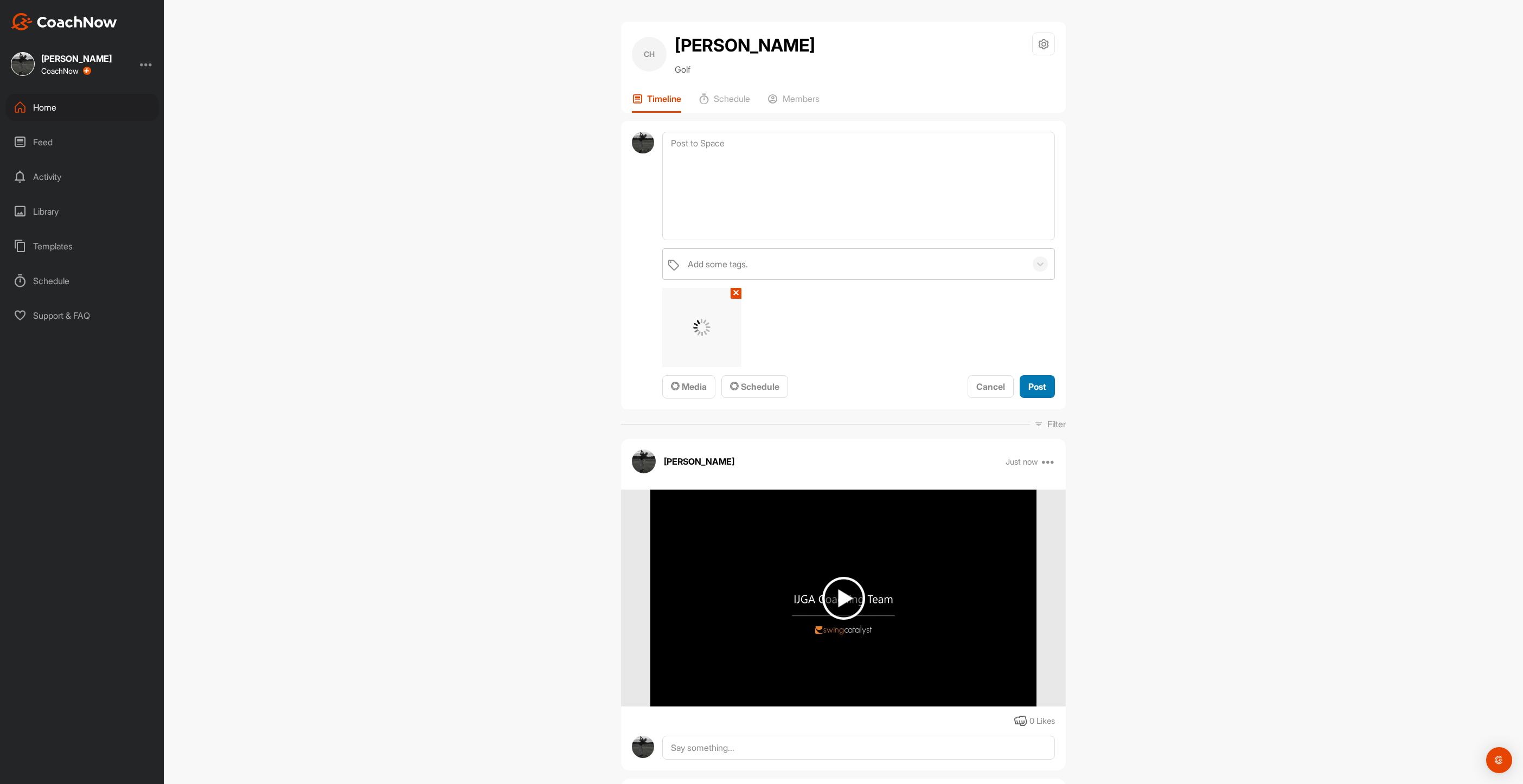
click at [1030, 389] on span "Post" at bounding box center [1037, 386] width 17 height 11
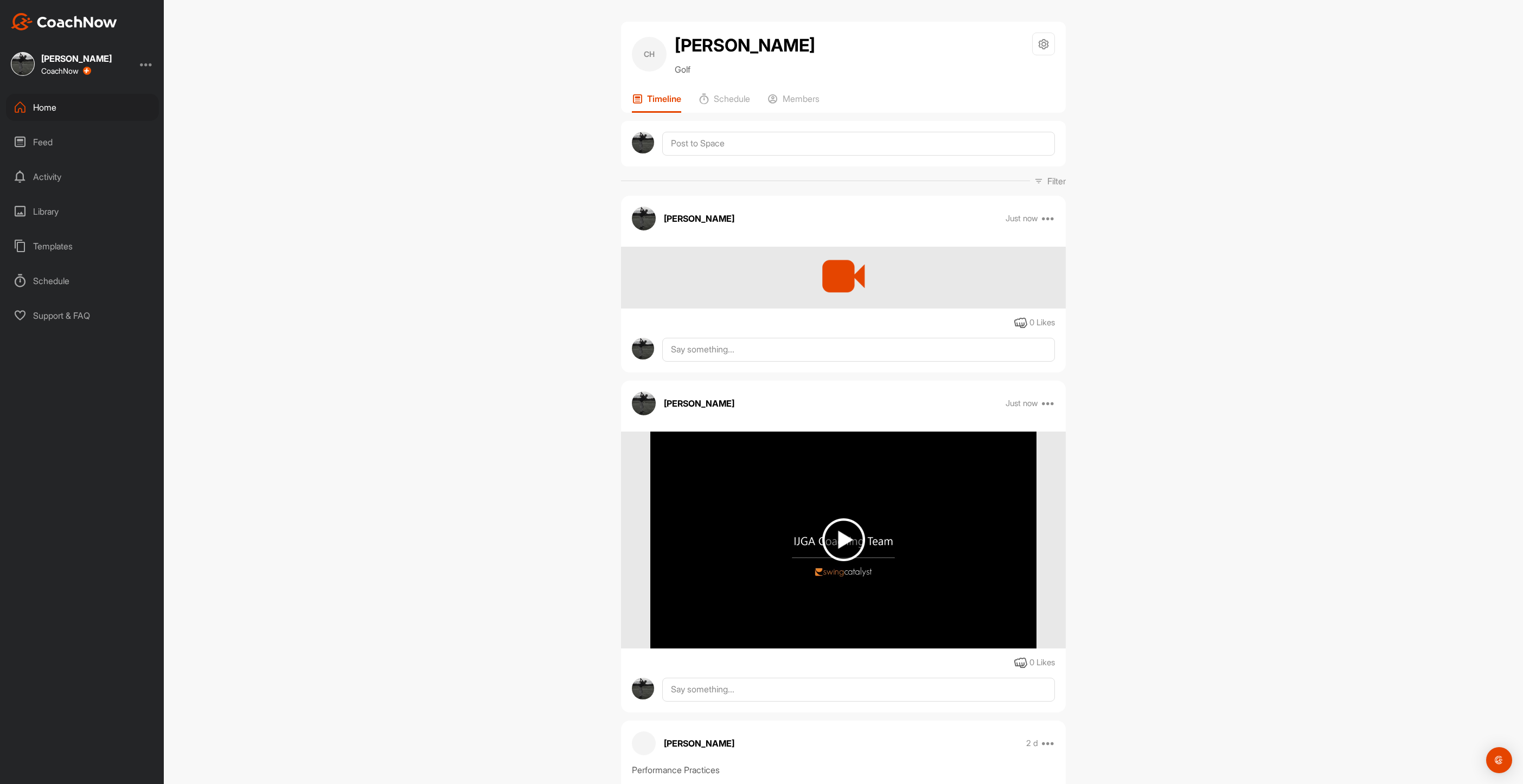
drag, startPoint x: 54, startPoint y: 109, endPoint x: 63, endPoint y: 110, distance: 9.1
click at [63, 110] on div "Home" at bounding box center [82, 107] width 153 height 27
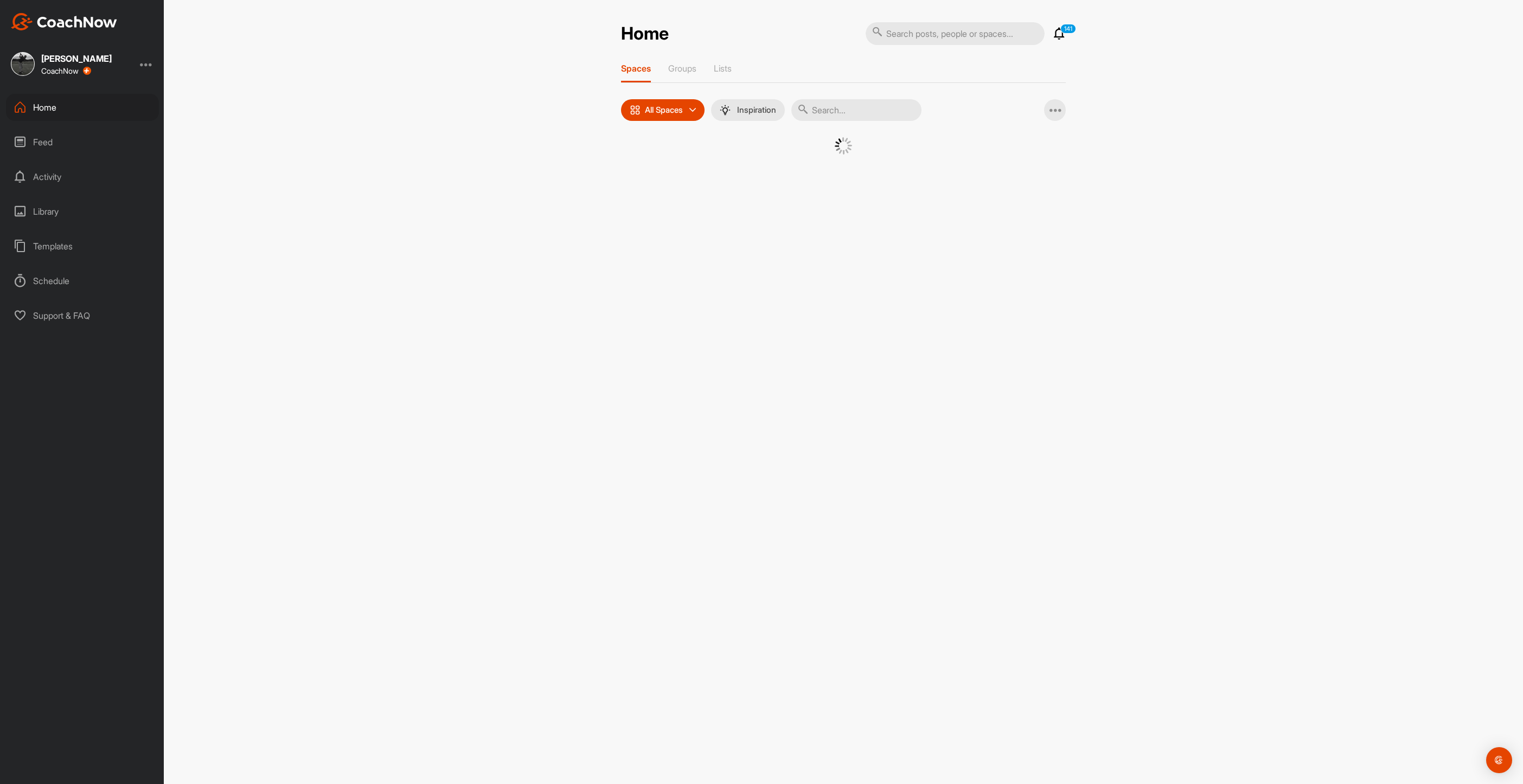
click at [855, 112] on input "text" at bounding box center [856, 110] width 130 height 22
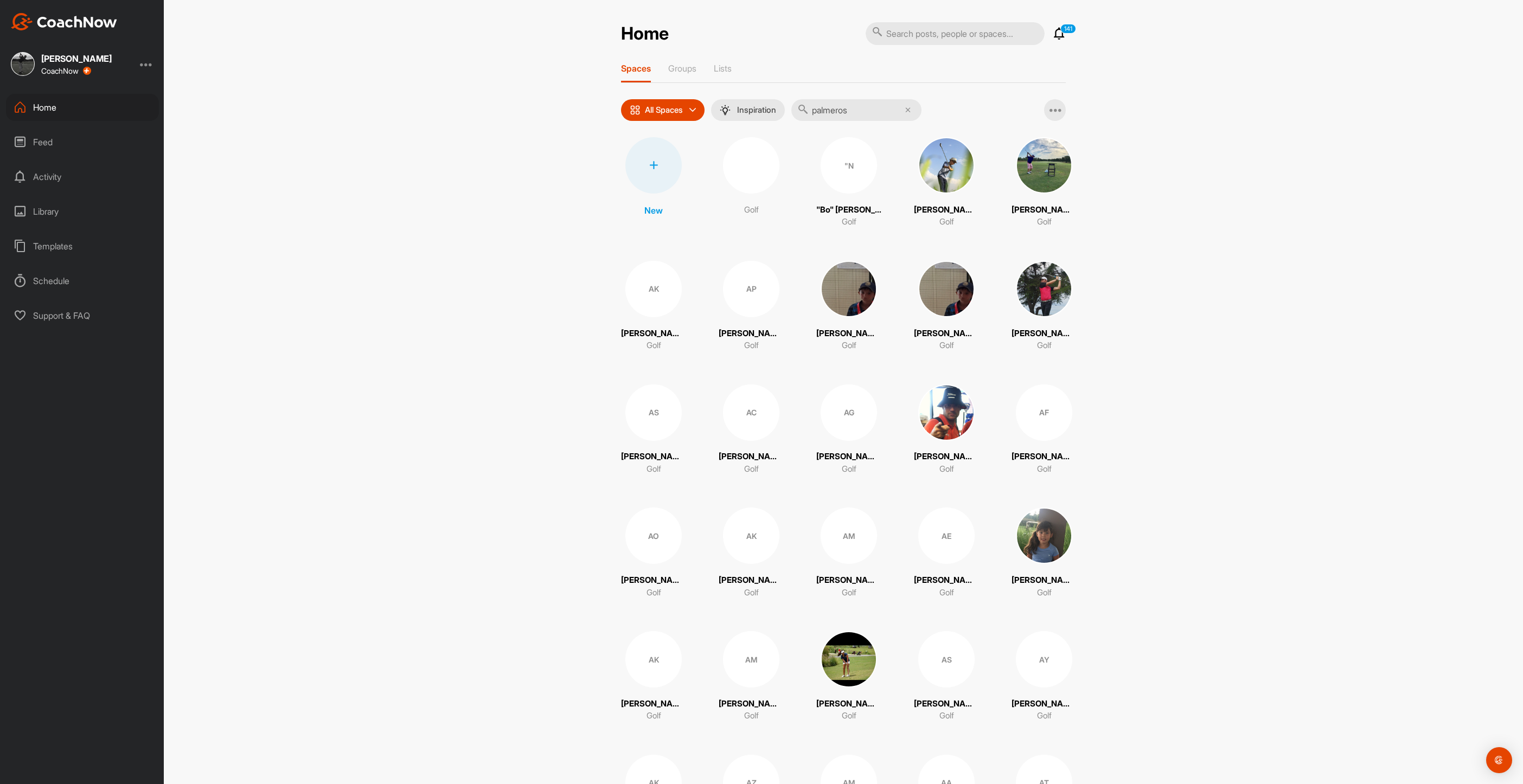
type input "palmeros"
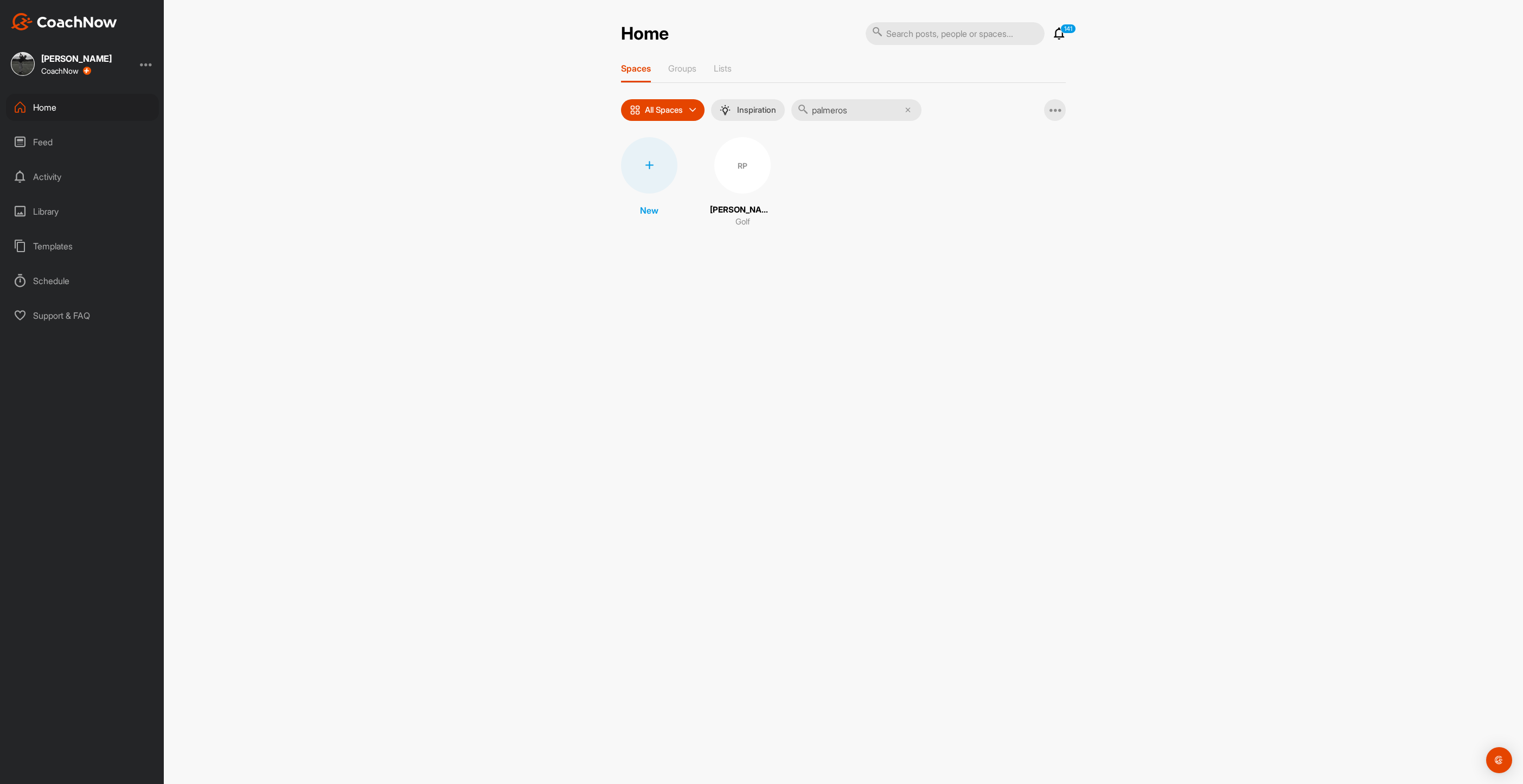
click at [755, 168] on div "RP" at bounding box center [743, 166] width 57 height 57
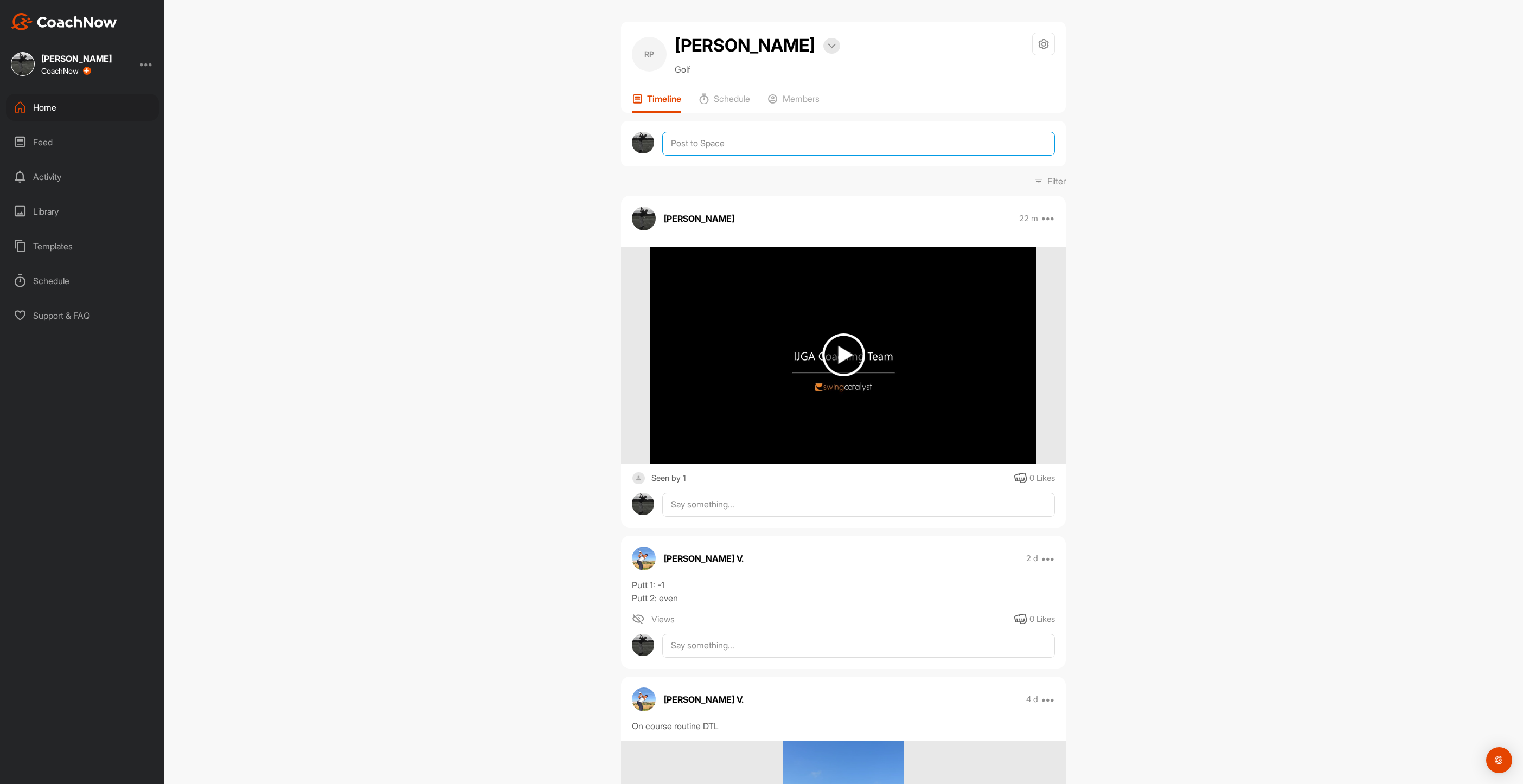
click at [731, 136] on textarea at bounding box center [859, 143] width 393 height 24
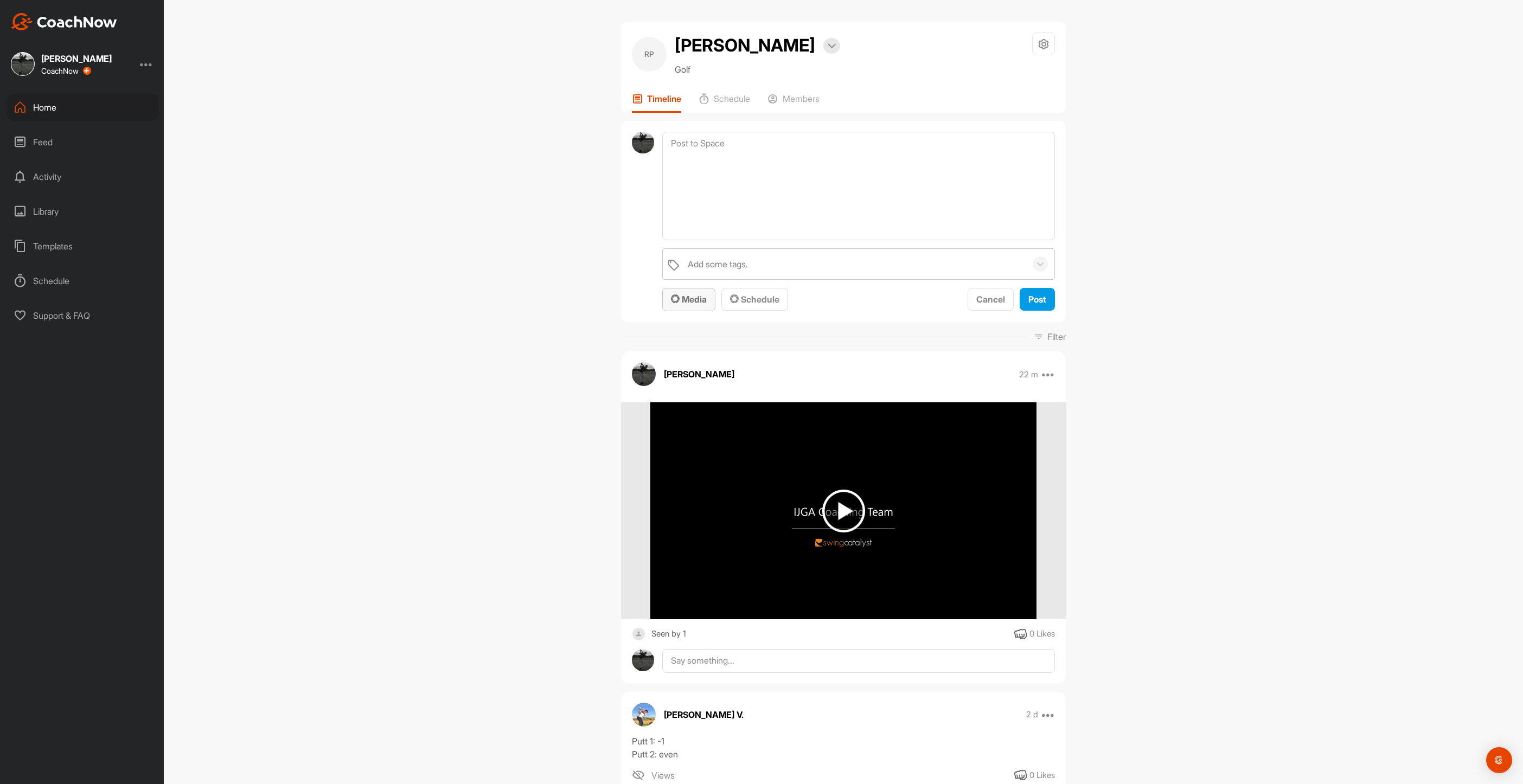
click at [690, 293] on div "Media" at bounding box center [689, 300] width 36 height 13
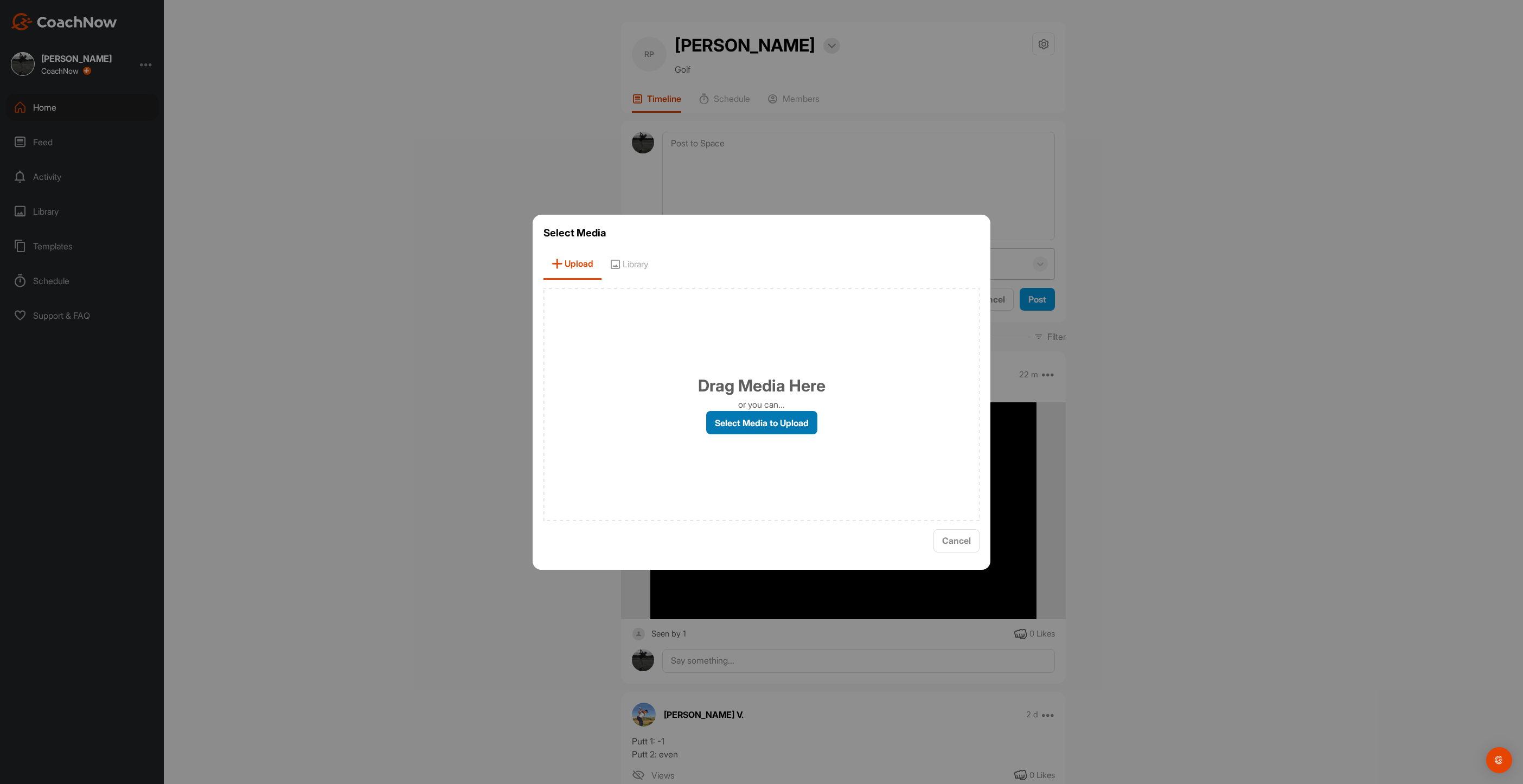
click at [771, 419] on label "Select Media to Upload" at bounding box center [762, 423] width 112 height 23
click at [0, 0] on input "Select Media to Upload" at bounding box center [0, 0] width 0 height 0
click at [958, 539] on span "Cancel" at bounding box center [957, 540] width 29 height 11
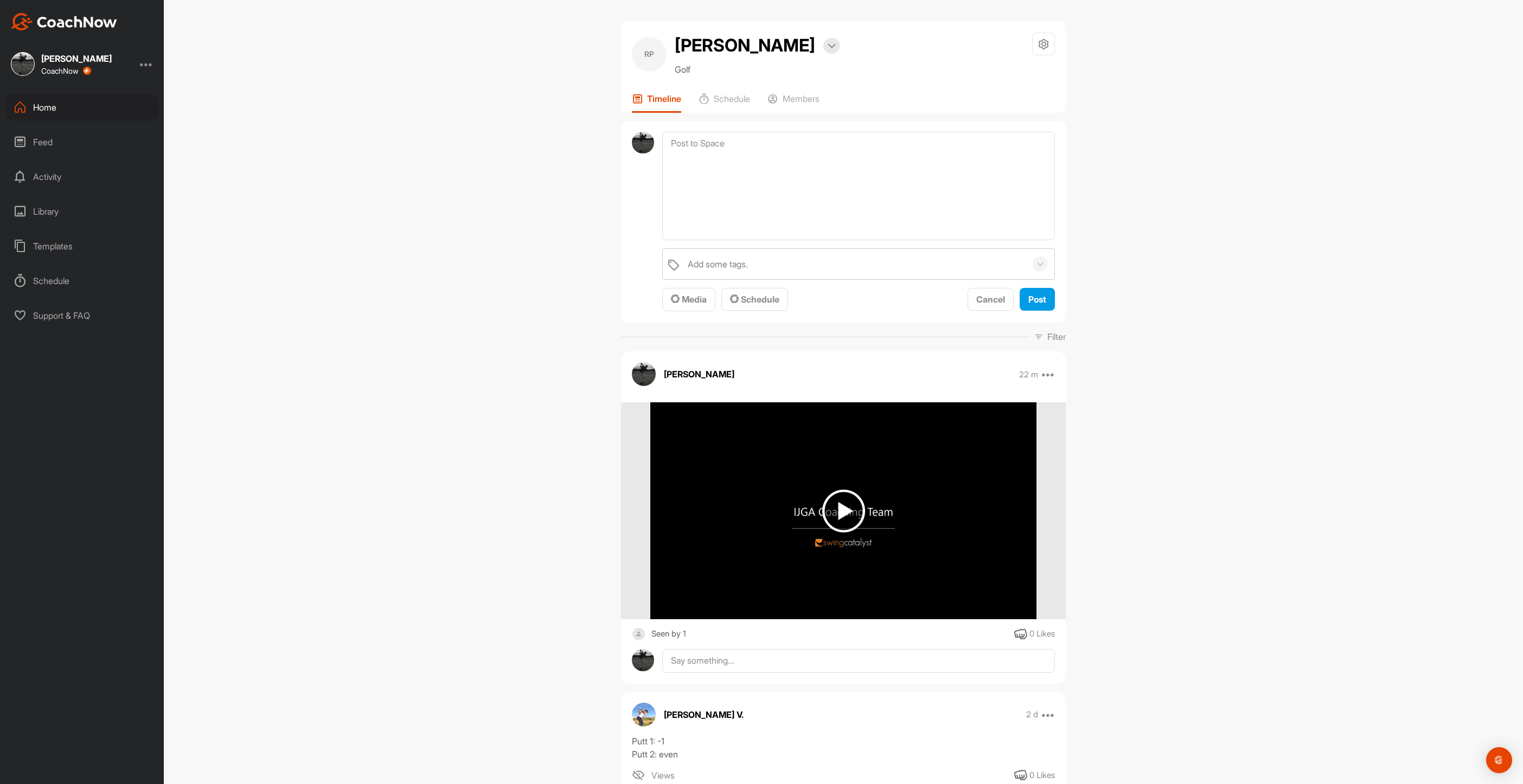
drag, startPoint x: 1335, startPoint y: 411, endPoint x: 1321, endPoint y: 418, distance: 15.7
click at [1321, 418] on div "RP [PERSON_NAME] Bookings Golf Space Settings Your Notifications Leave Space Ti…" at bounding box center [844, 392] width 1360 height 784
click at [38, 103] on div "Home" at bounding box center [82, 107] width 153 height 27
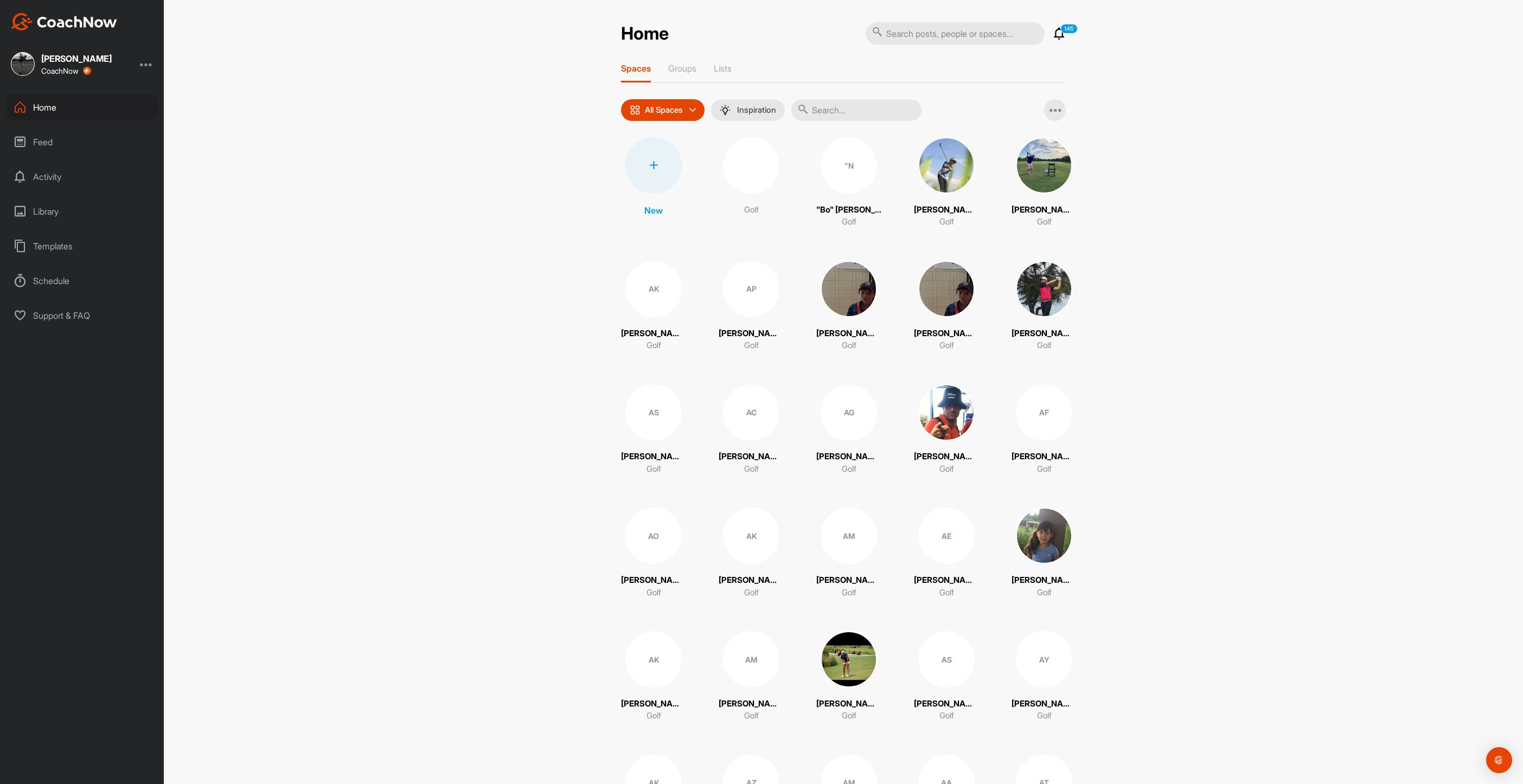
drag, startPoint x: 883, startPoint y: 108, endPoint x: 879, endPoint y: 112, distance: 5.7
click at [879, 112] on input "text" at bounding box center [856, 110] width 130 height 22
type input "koo"
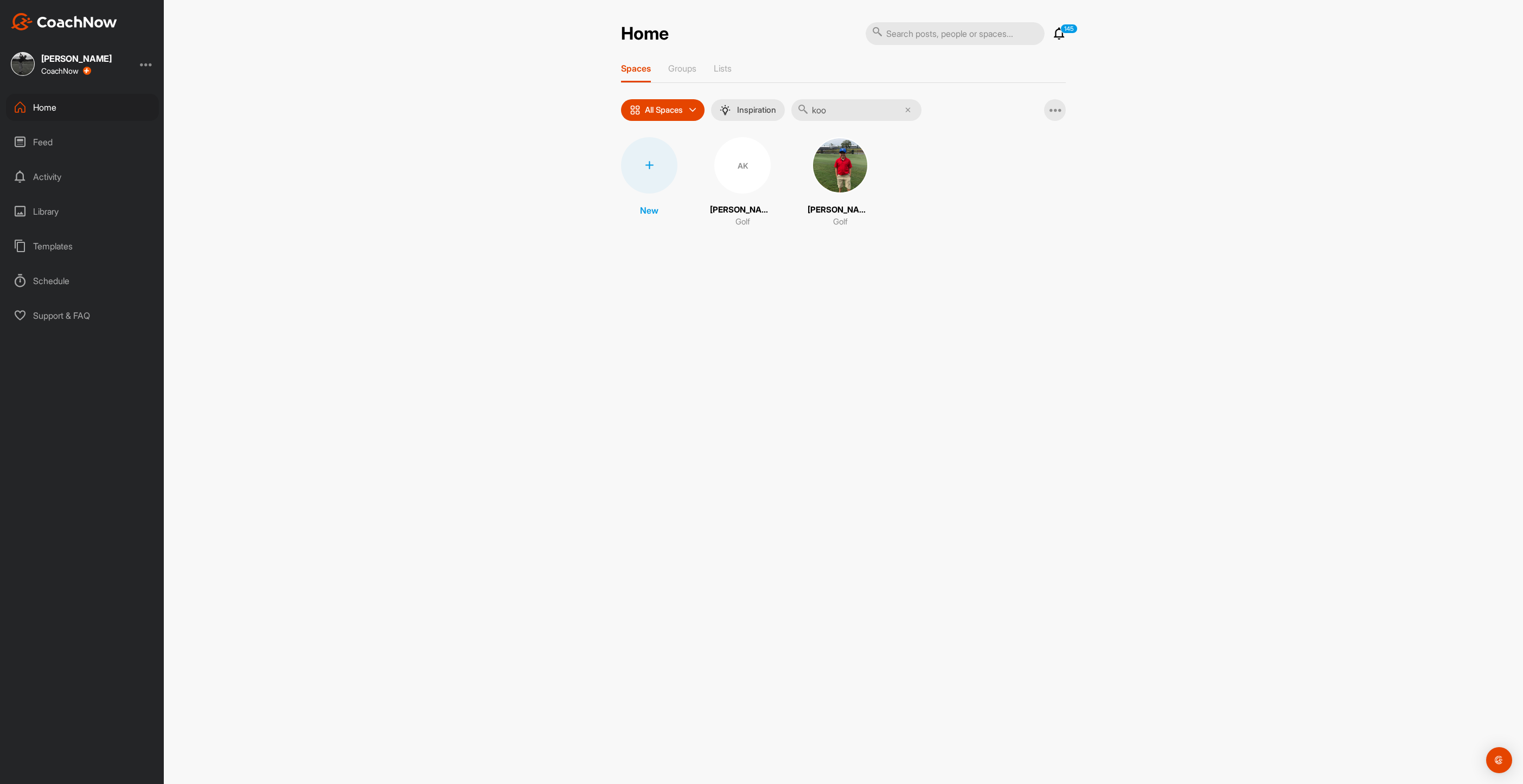
click at [737, 160] on div "AK" at bounding box center [743, 166] width 57 height 57
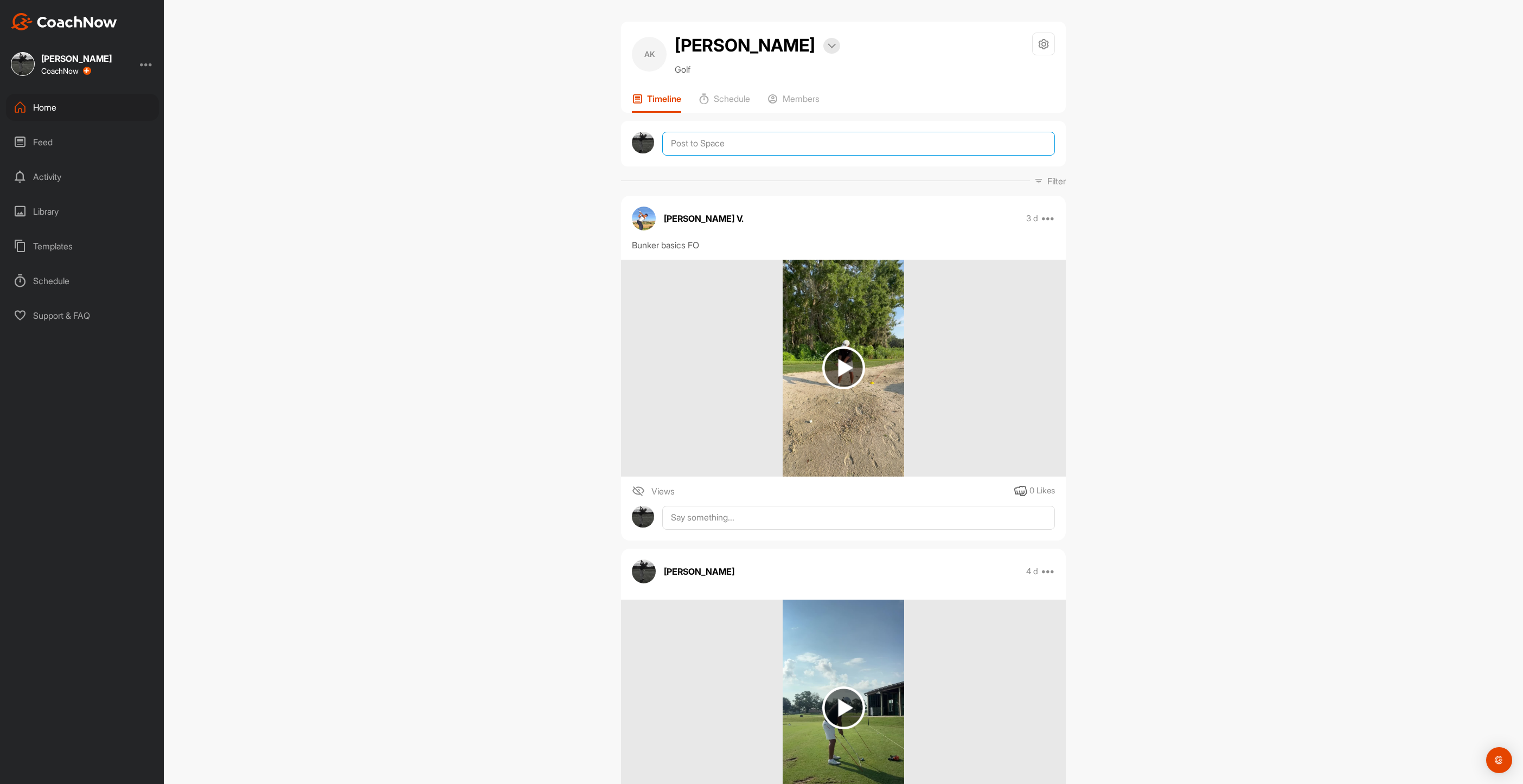
drag, startPoint x: 712, startPoint y: 146, endPoint x: 733, endPoint y: 169, distance: 31.1
click at [712, 145] on textarea at bounding box center [859, 143] width 393 height 24
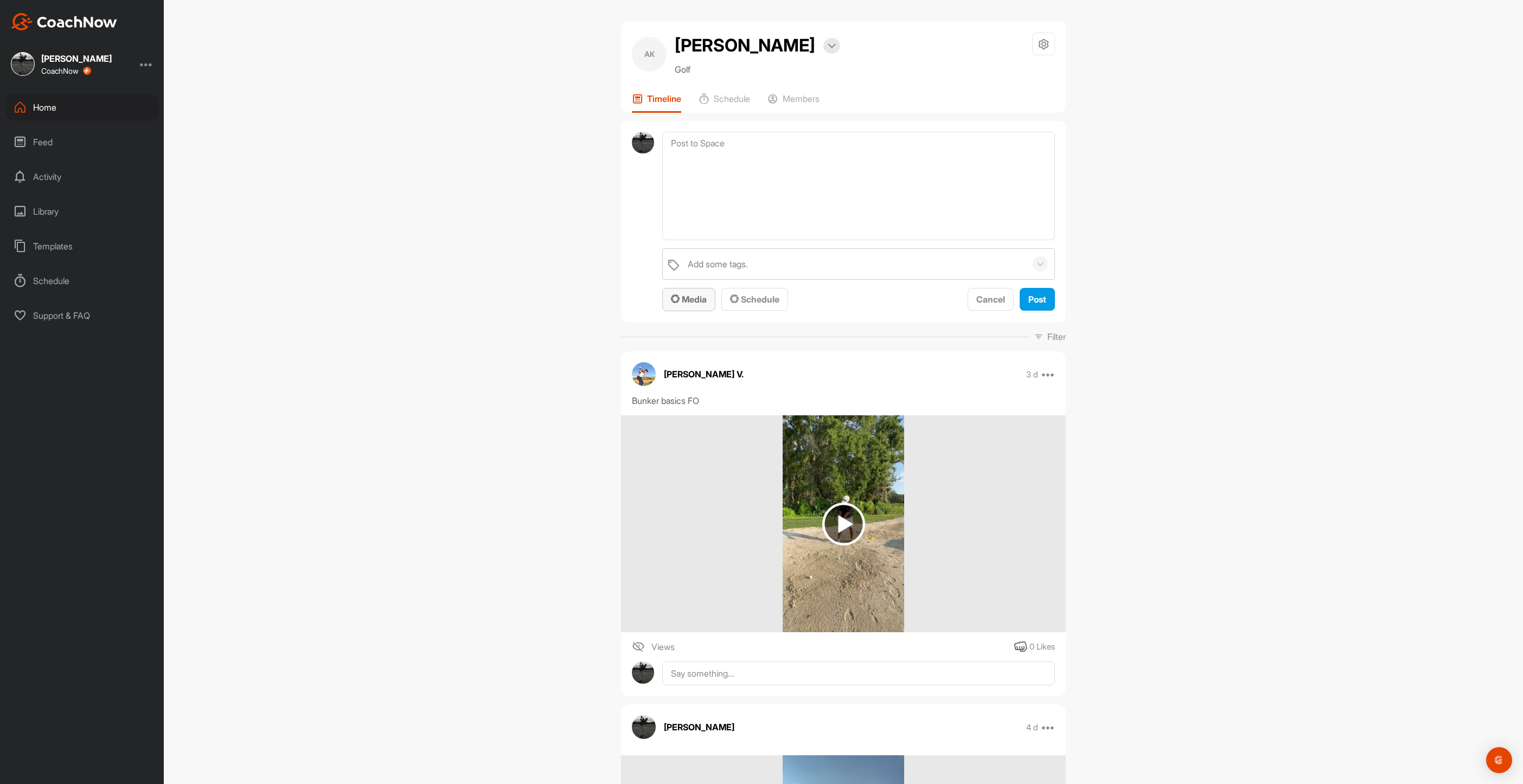
click at [685, 291] on button "Media" at bounding box center [689, 300] width 53 height 23
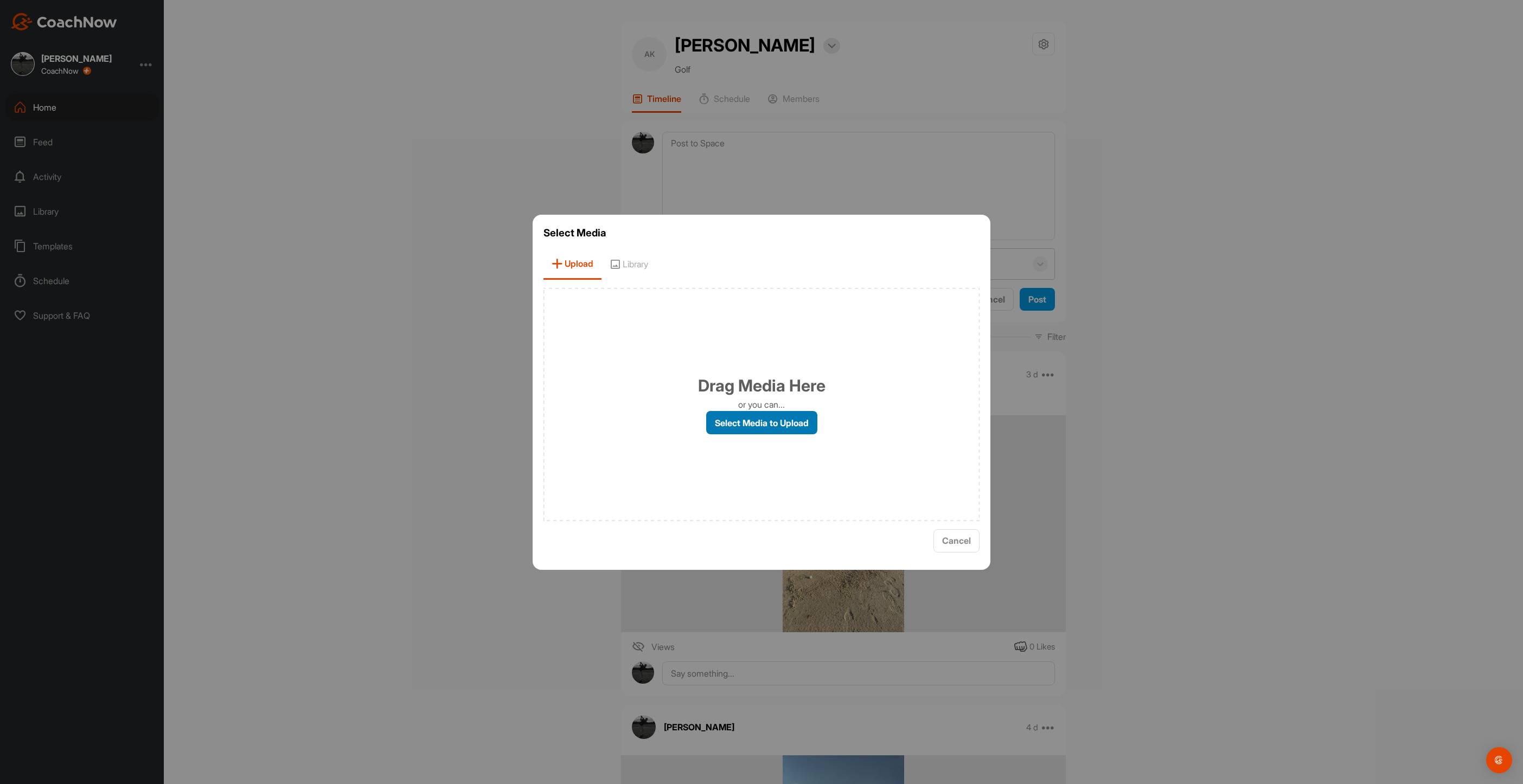
click at [719, 422] on label "Select Media to Upload" at bounding box center [762, 423] width 112 height 23
click at [0, 0] on input "Select Media to Upload" at bounding box center [0, 0] width 0 height 0
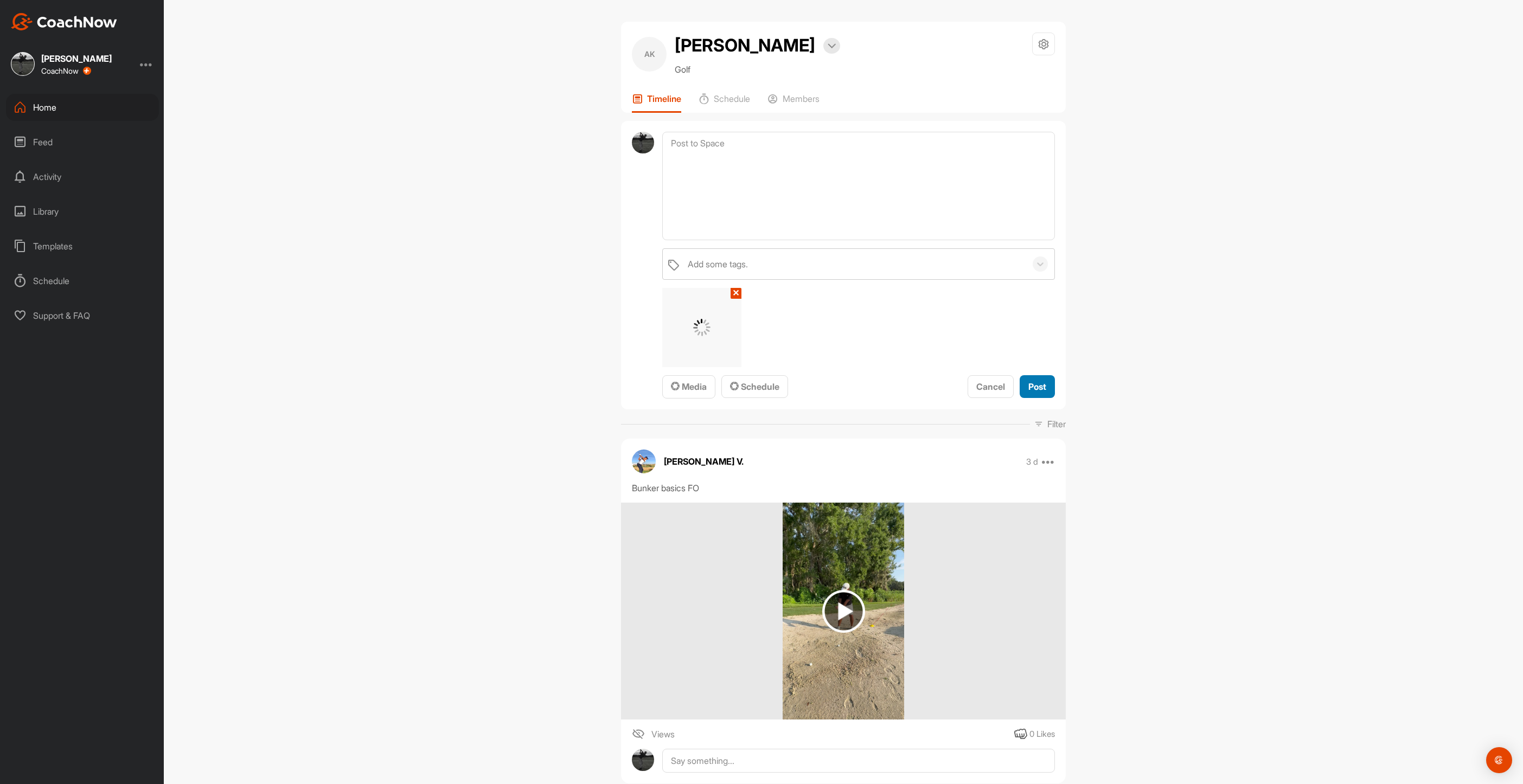
click at [1039, 390] on span "Post" at bounding box center [1037, 386] width 17 height 11
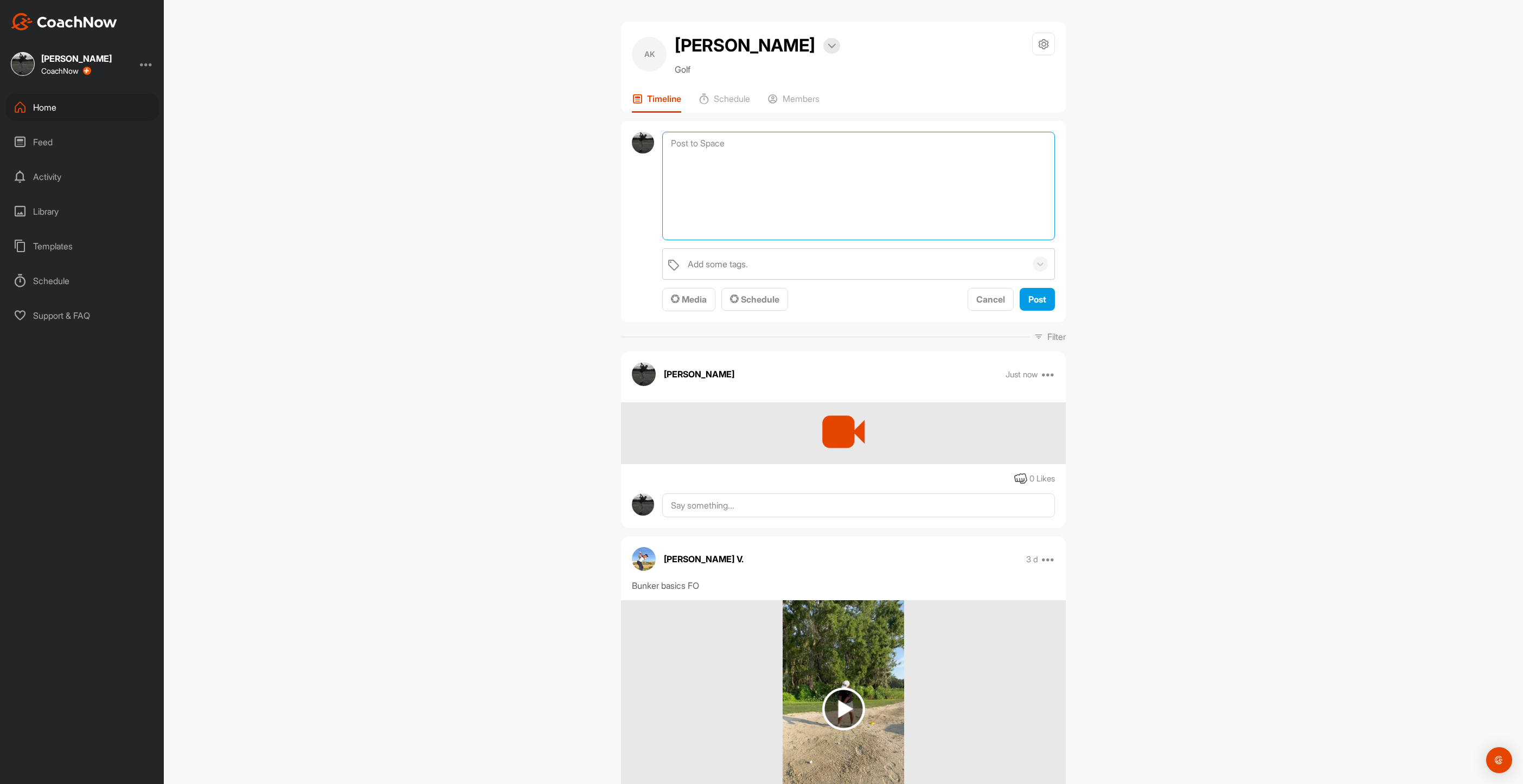
click at [704, 151] on textarea at bounding box center [859, 186] width 393 height 108
click at [697, 300] on span "Media" at bounding box center [689, 299] width 36 height 11
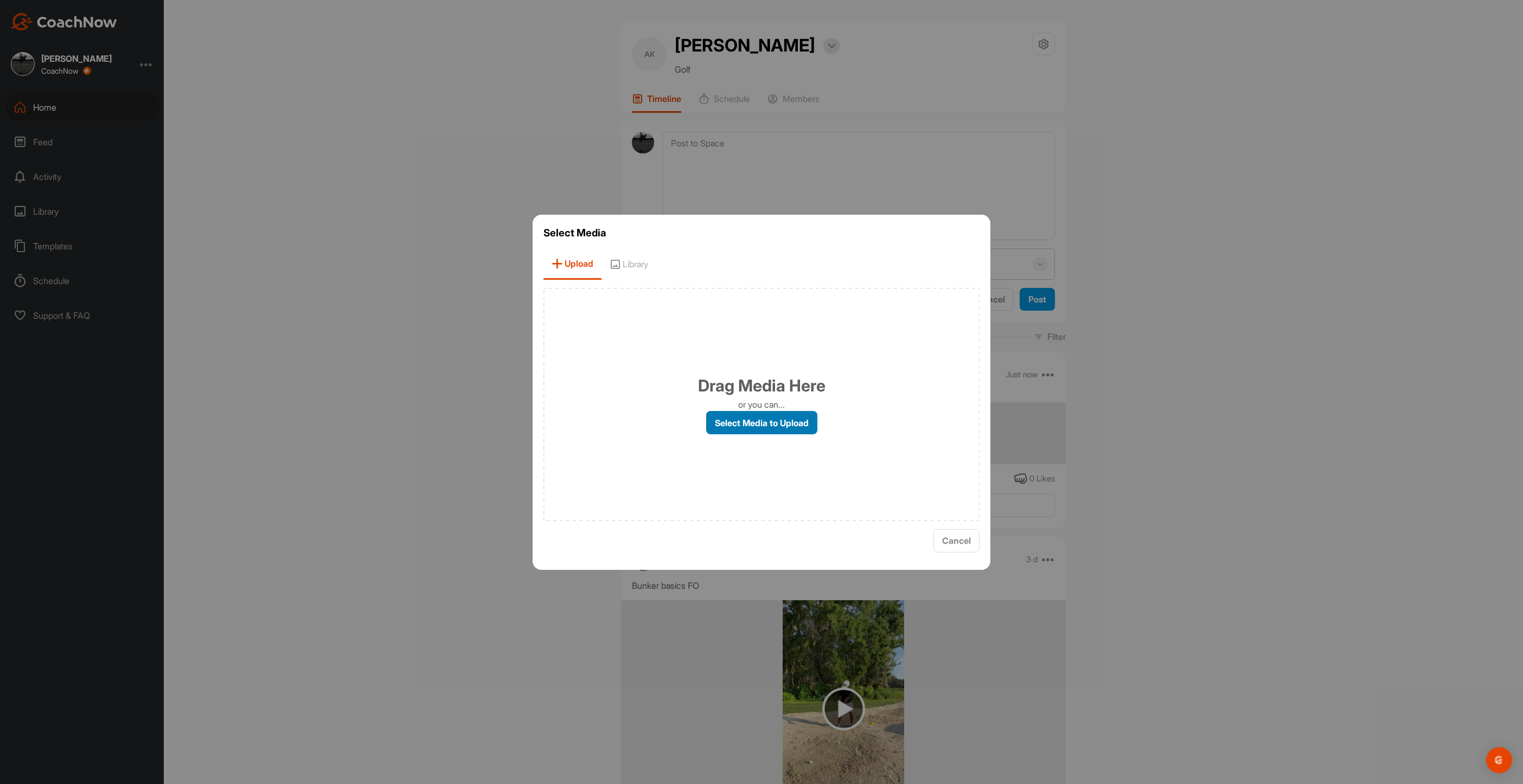
click at [759, 426] on label "Select Media to Upload" at bounding box center [762, 423] width 112 height 23
click at [0, 0] on input "Select Media to Upload" at bounding box center [0, 0] width 0 height 0
click at [772, 426] on label "Select Media to Upload" at bounding box center [762, 423] width 112 height 23
click at [0, 0] on input "Select Media to Upload" at bounding box center [0, 0] width 0 height 0
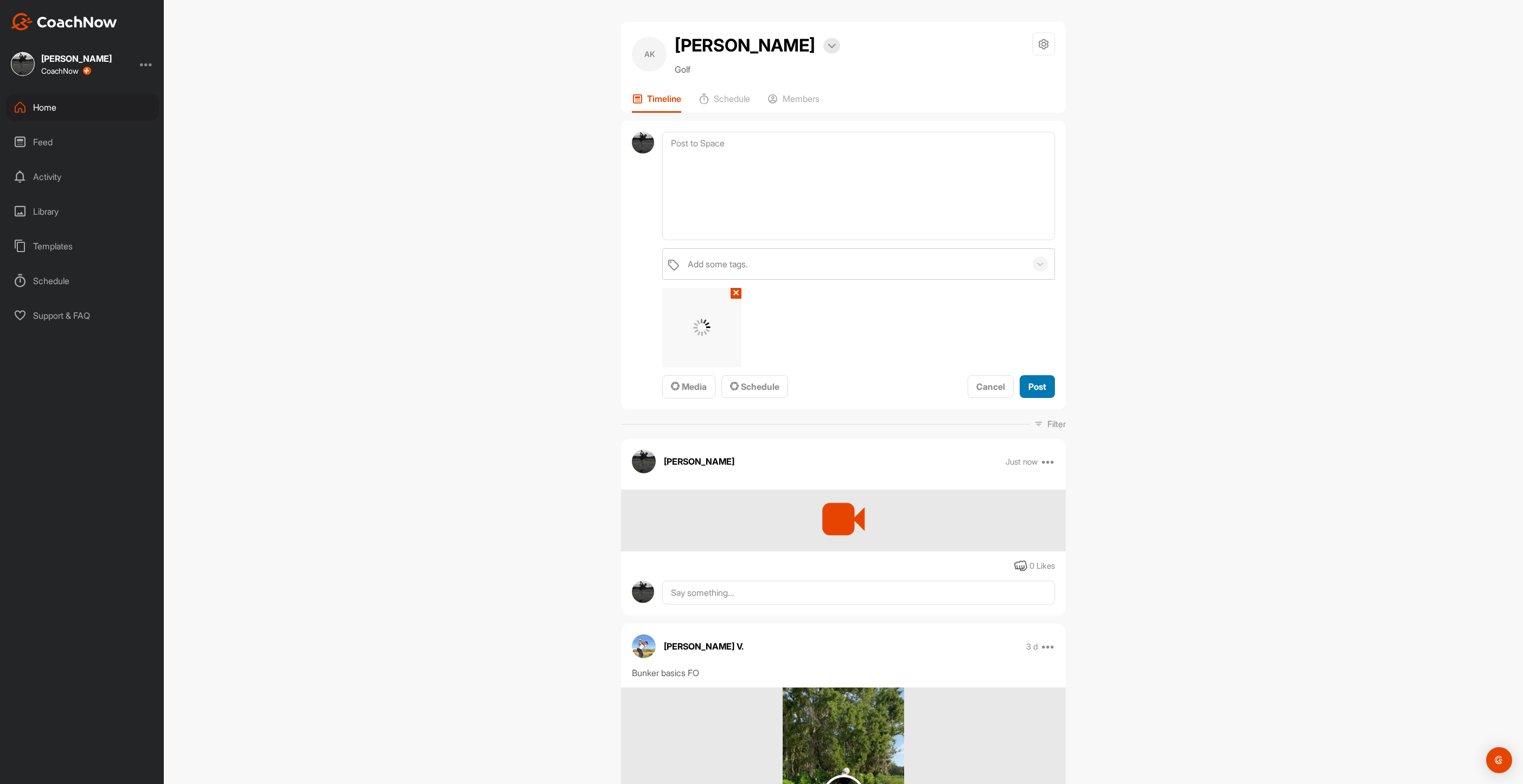
click at [1028, 386] on span "Post" at bounding box center [1037, 386] width 17 height 11
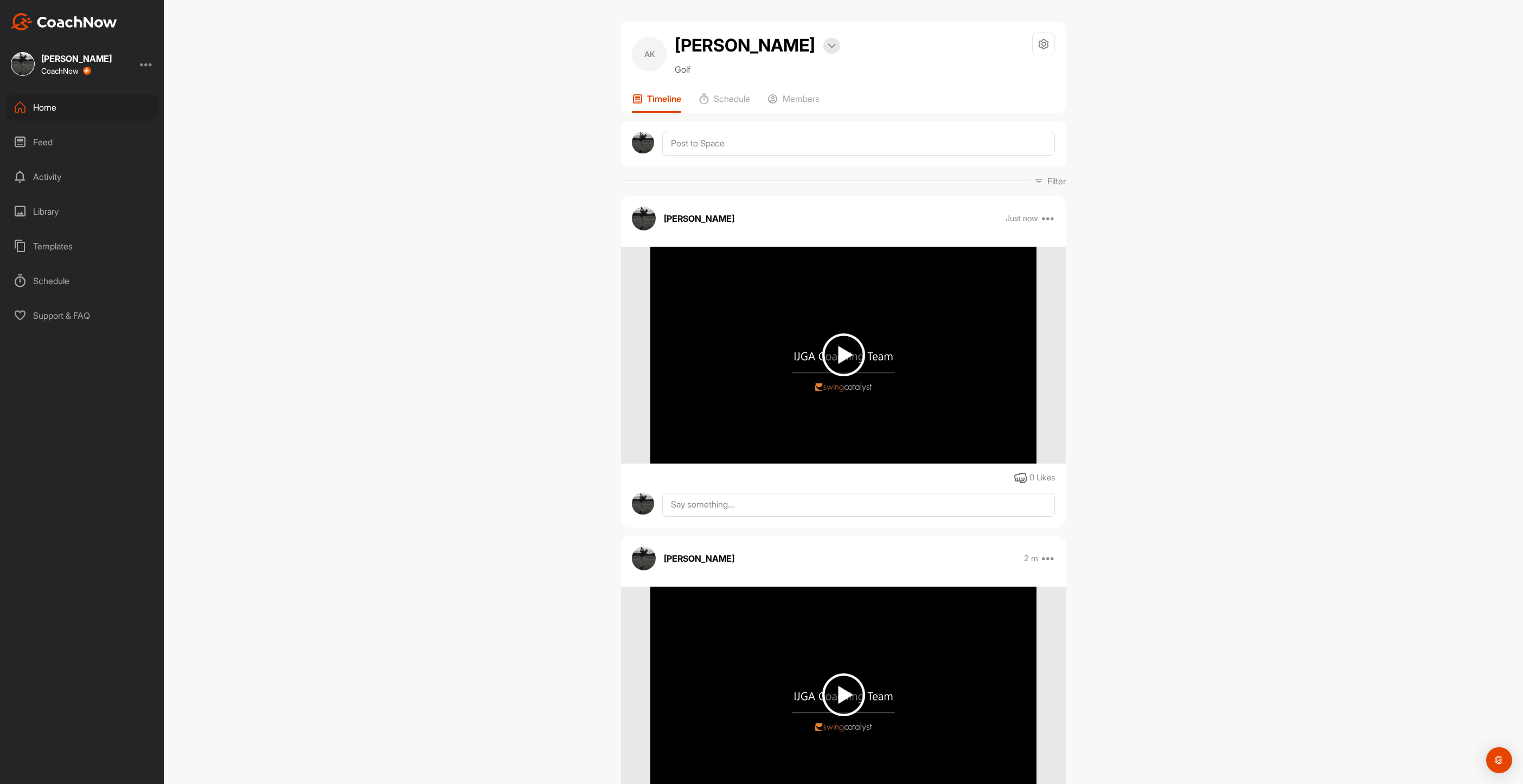
click at [53, 104] on div "Home" at bounding box center [82, 107] width 153 height 27
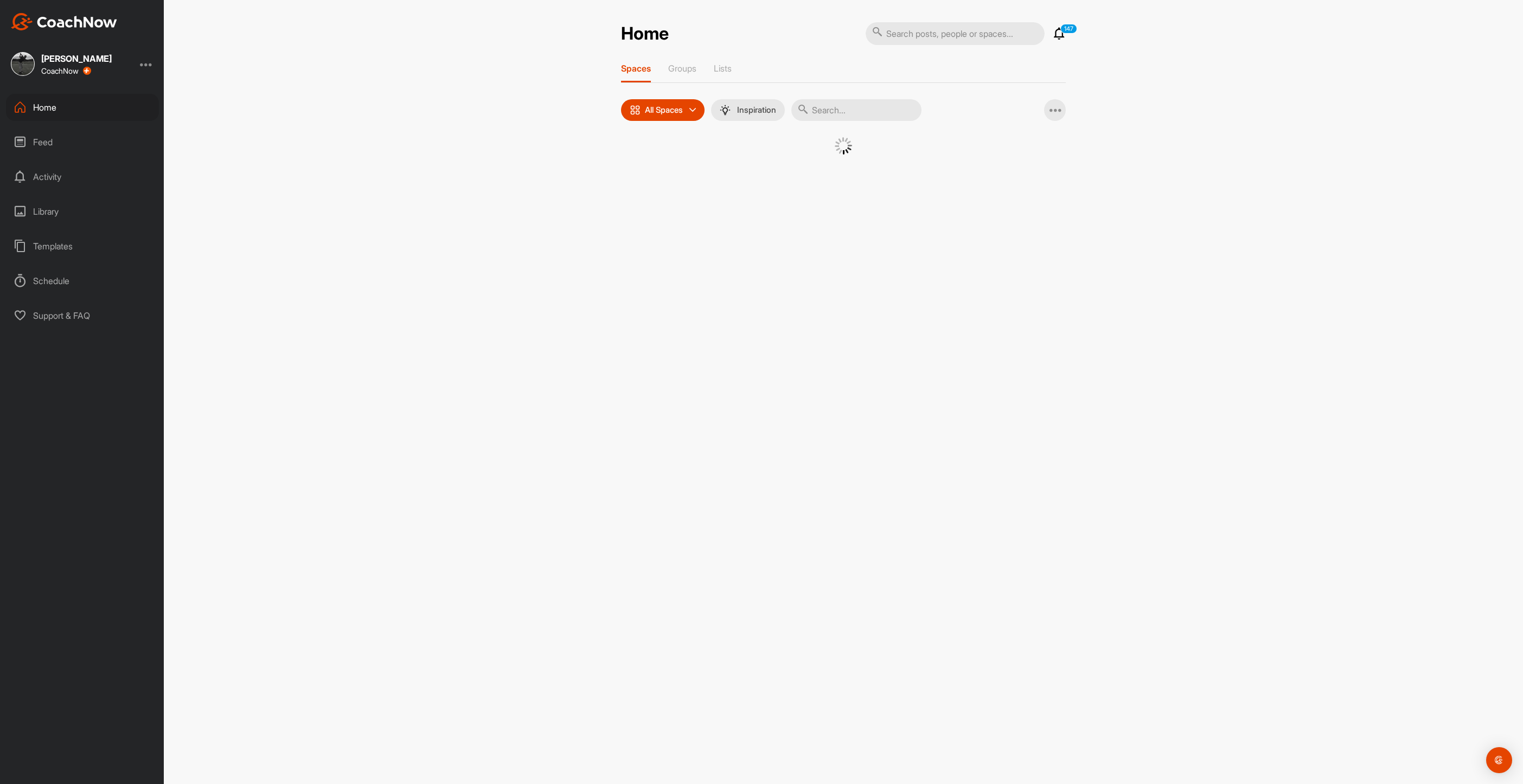
click at [858, 103] on input "text" at bounding box center [856, 110] width 130 height 22
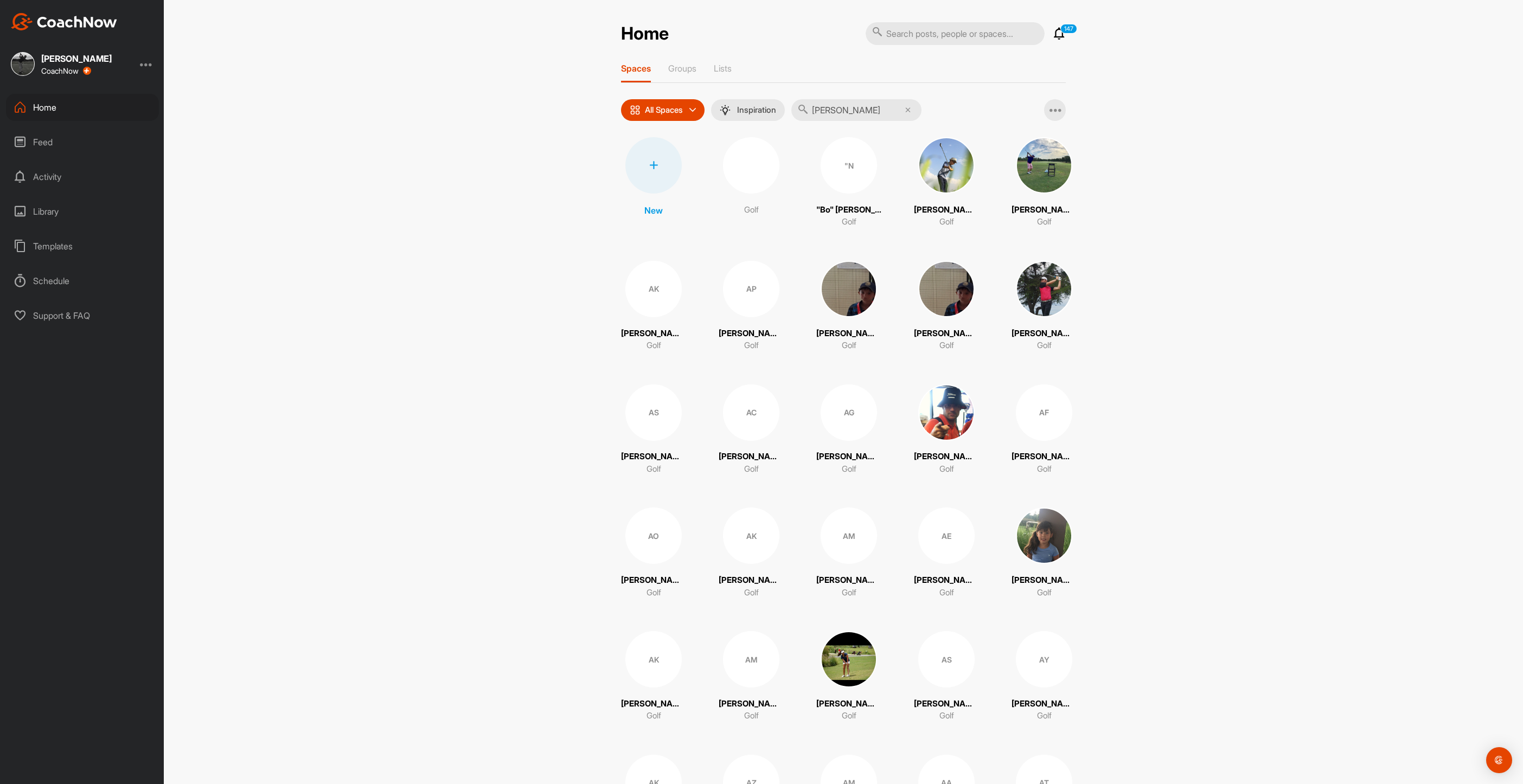
type input "[PERSON_NAME]"
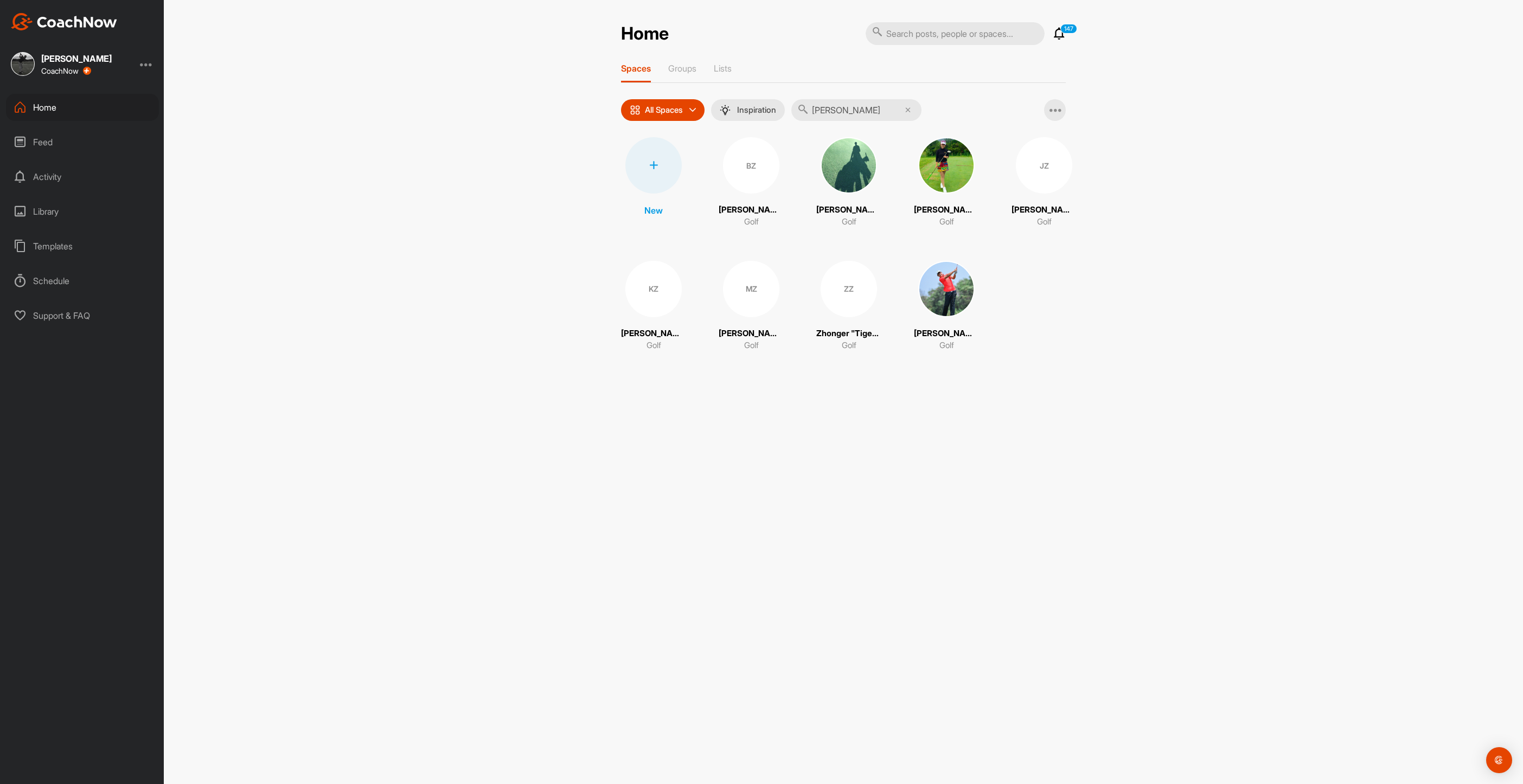
click at [741, 186] on div "BZ" at bounding box center [751, 166] width 57 height 57
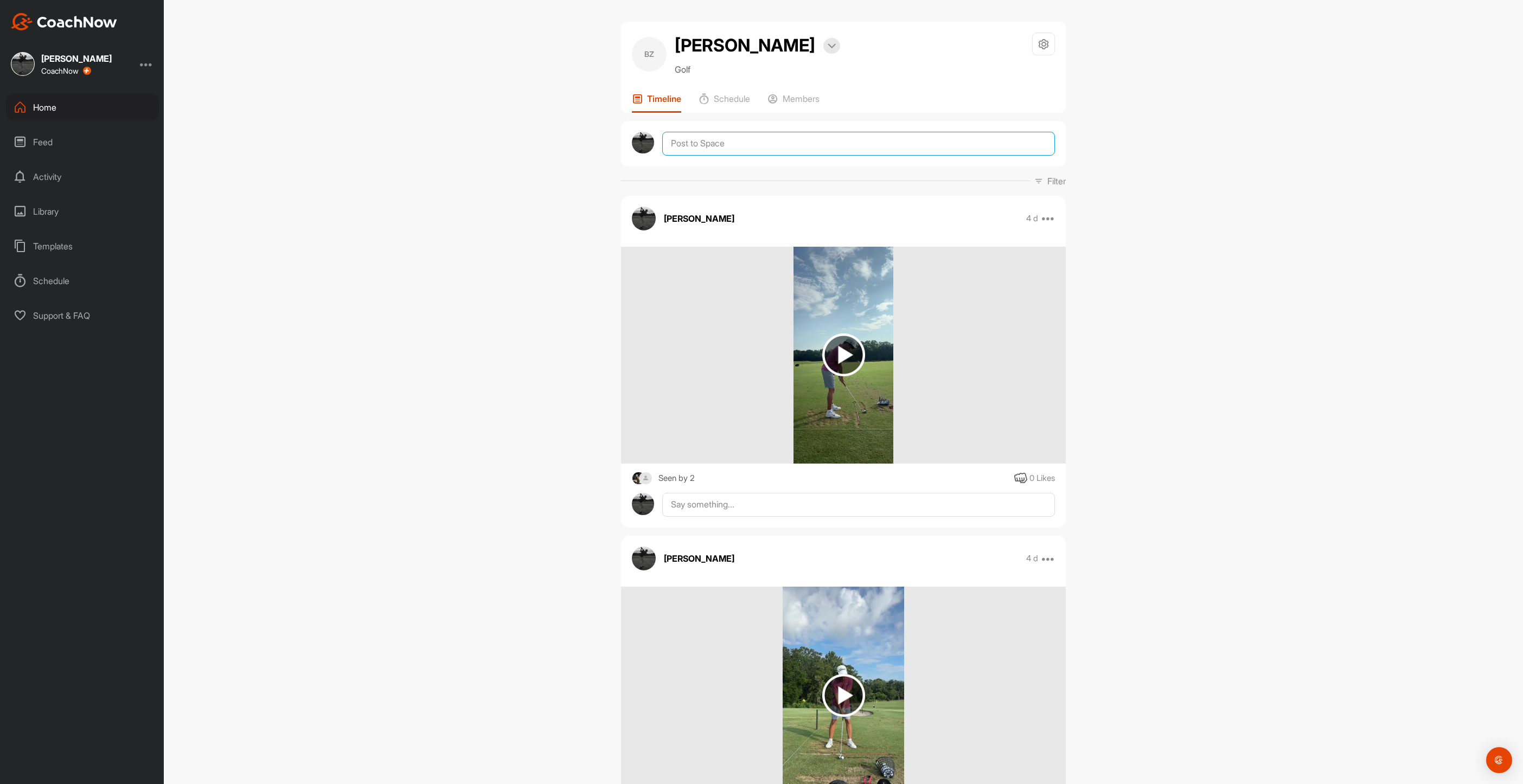
click at [694, 146] on textarea at bounding box center [859, 143] width 393 height 24
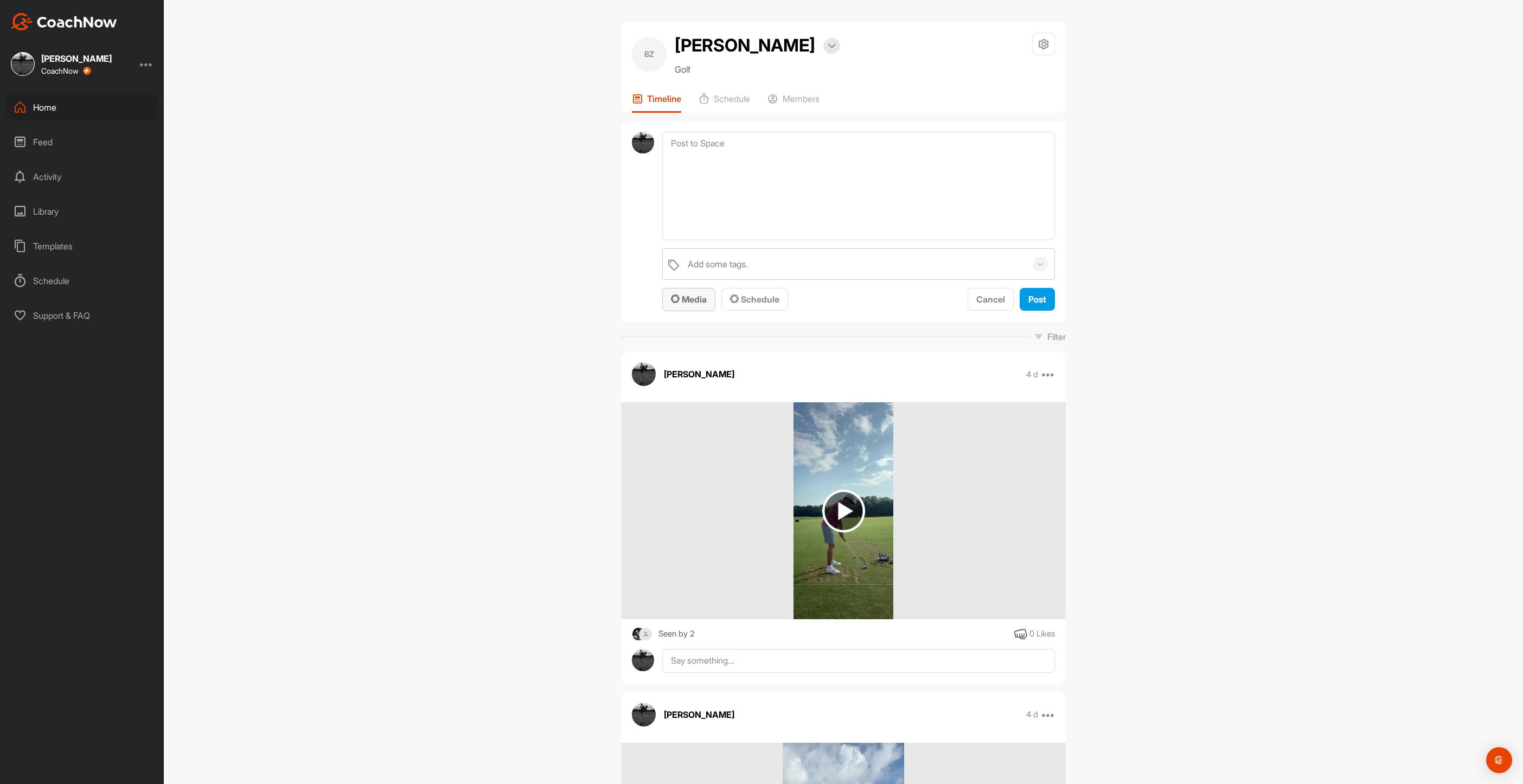
click at [696, 303] on span "Media" at bounding box center [689, 299] width 36 height 11
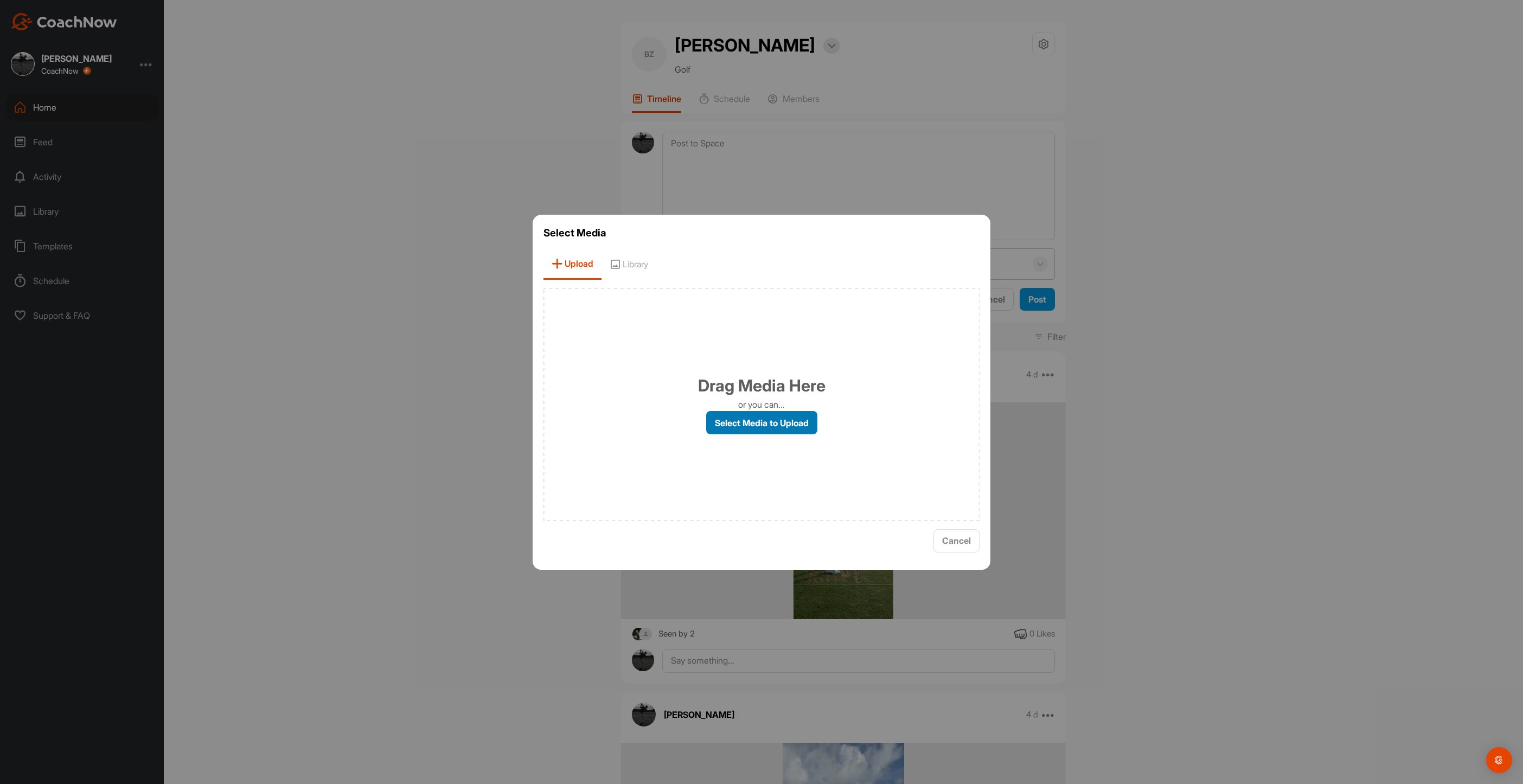
click at [733, 420] on label "Select Media to Upload" at bounding box center [762, 423] width 112 height 23
click at [0, 0] on input "Select Media to Upload" at bounding box center [0, 0] width 0 height 0
